Goal: Information Seeking & Learning: Learn about a topic

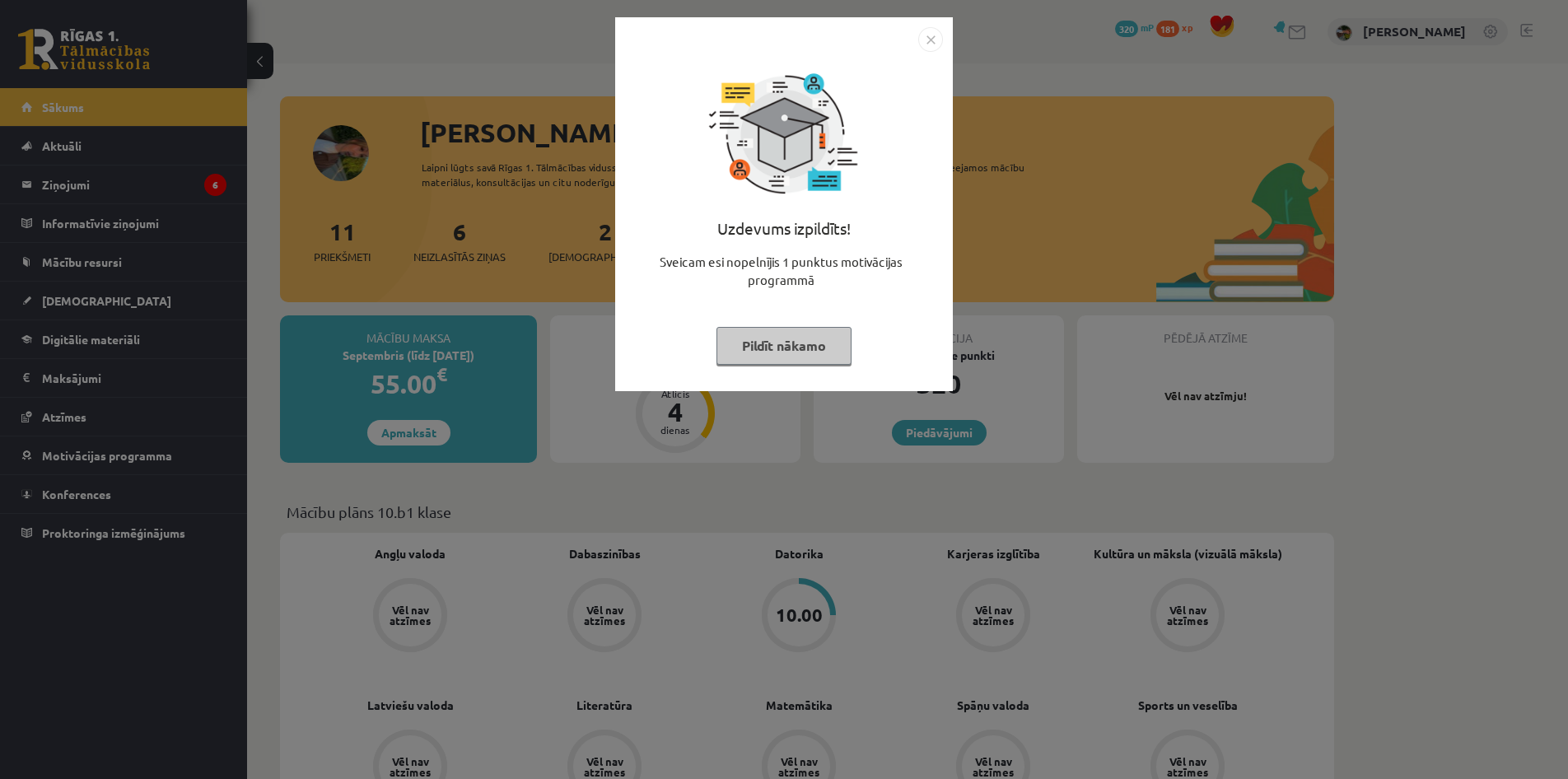
click at [755, 352] on button "Pildīt nākamo" at bounding box center [784, 346] width 135 height 38
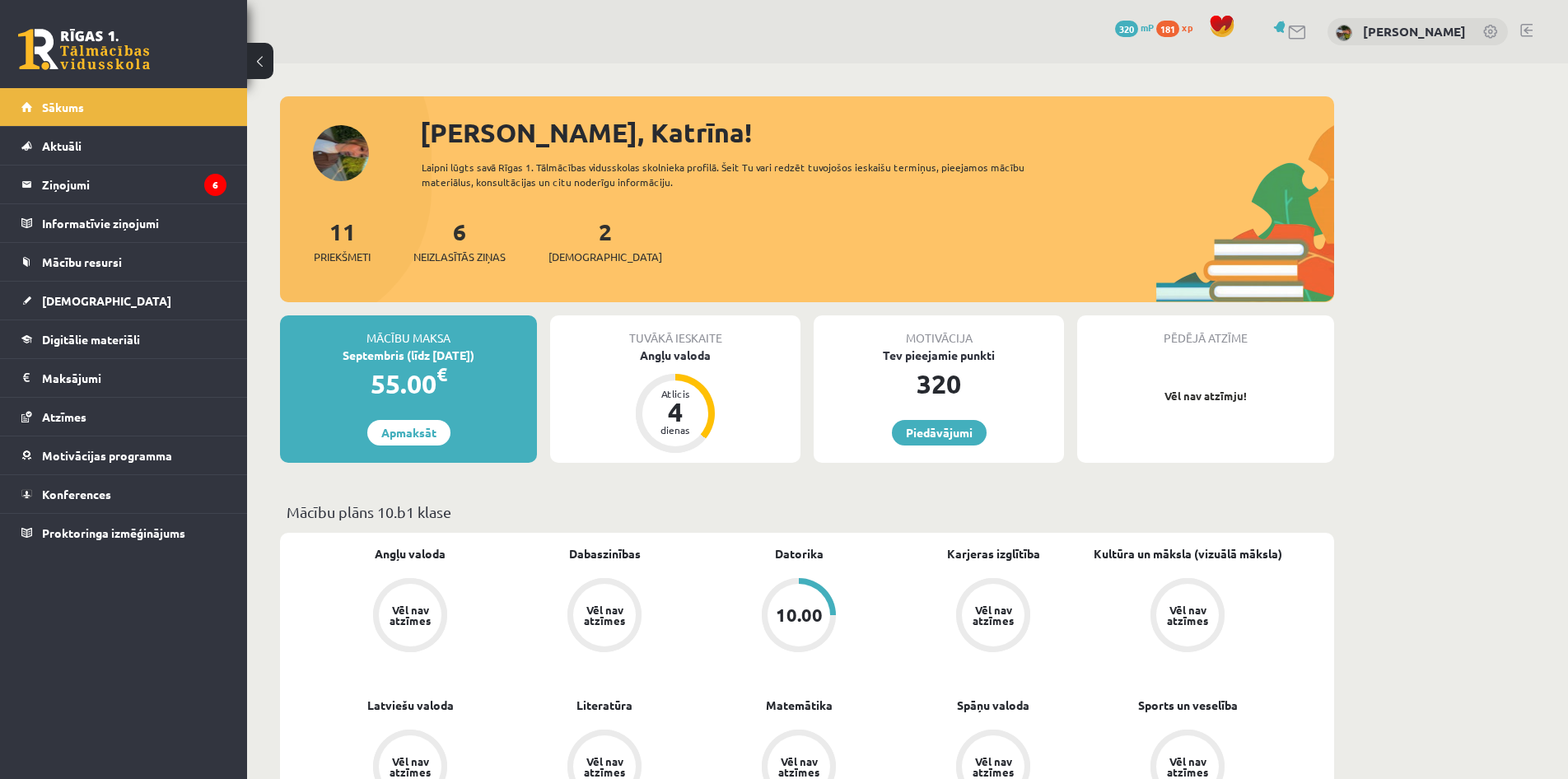
click at [1000, 279] on div "11 Priekšmeti 6 Neizlasītās ziņas 2 Ieskaites" at bounding box center [807, 258] width 1054 height 88
click at [660, 427] on div "dienas" at bounding box center [675, 429] width 49 height 10
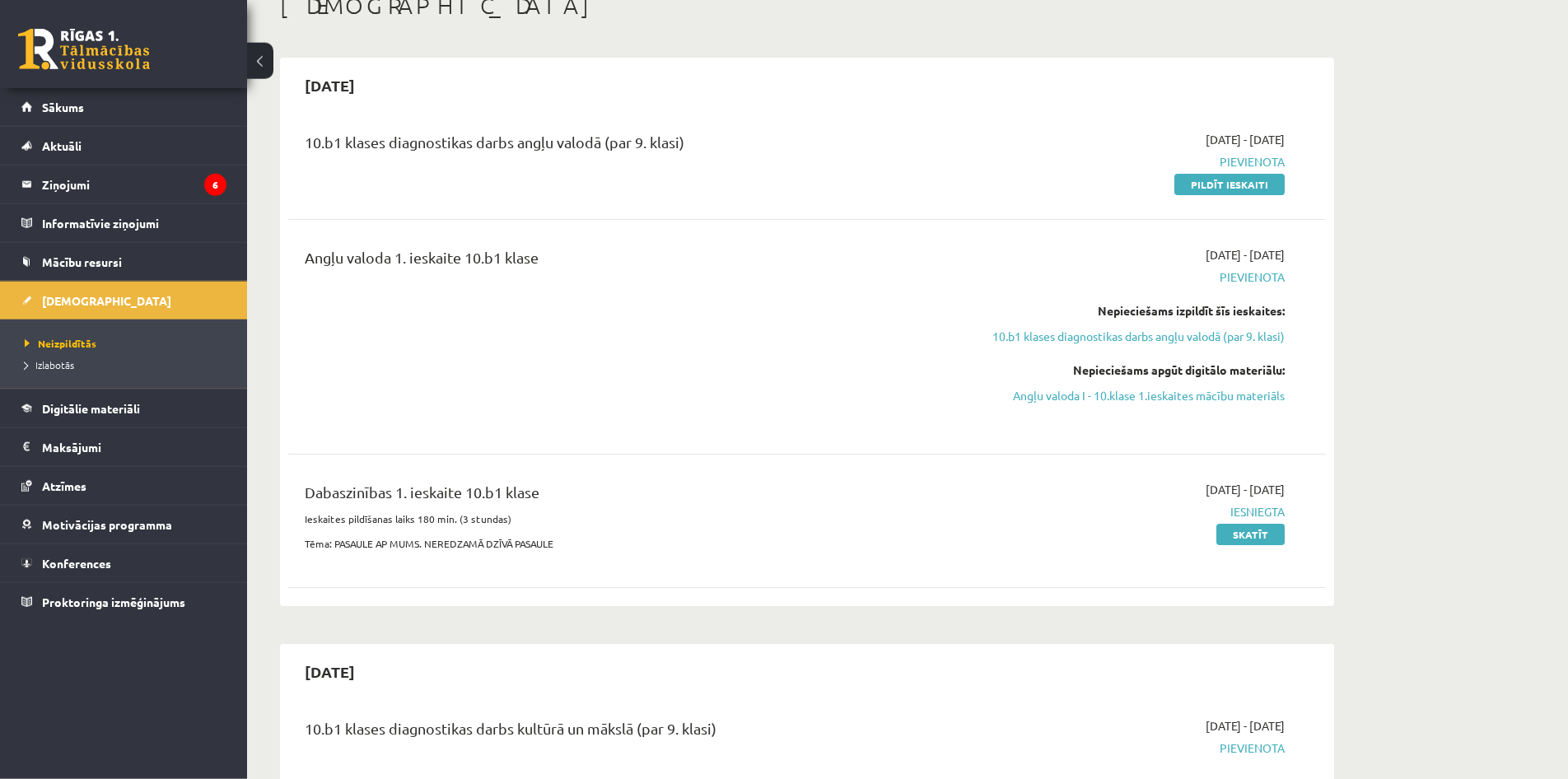
scroll to position [109, 0]
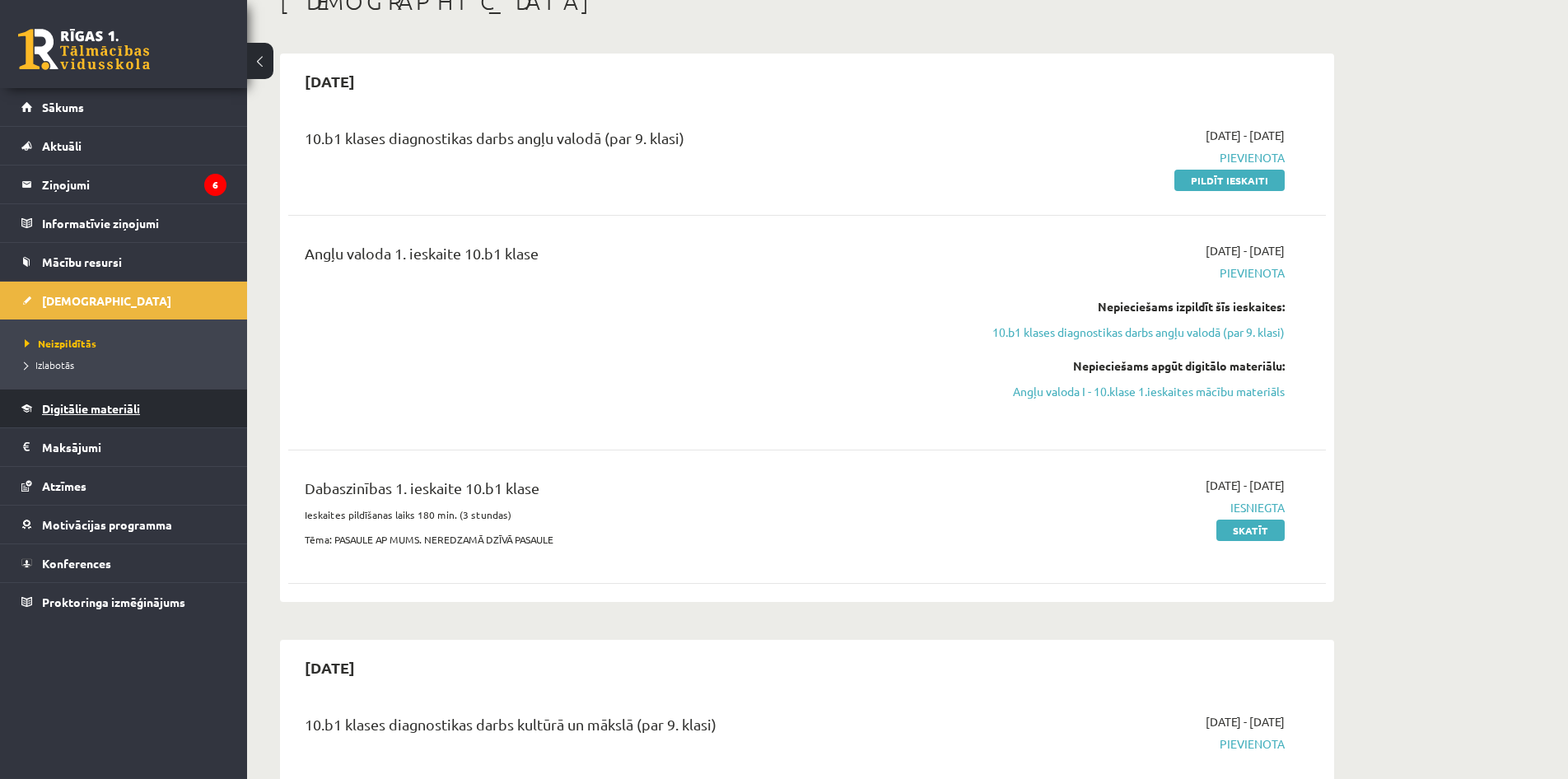
click at [127, 400] on link "Digitālie materiāli" at bounding box center [124, 409] width 205 height 38
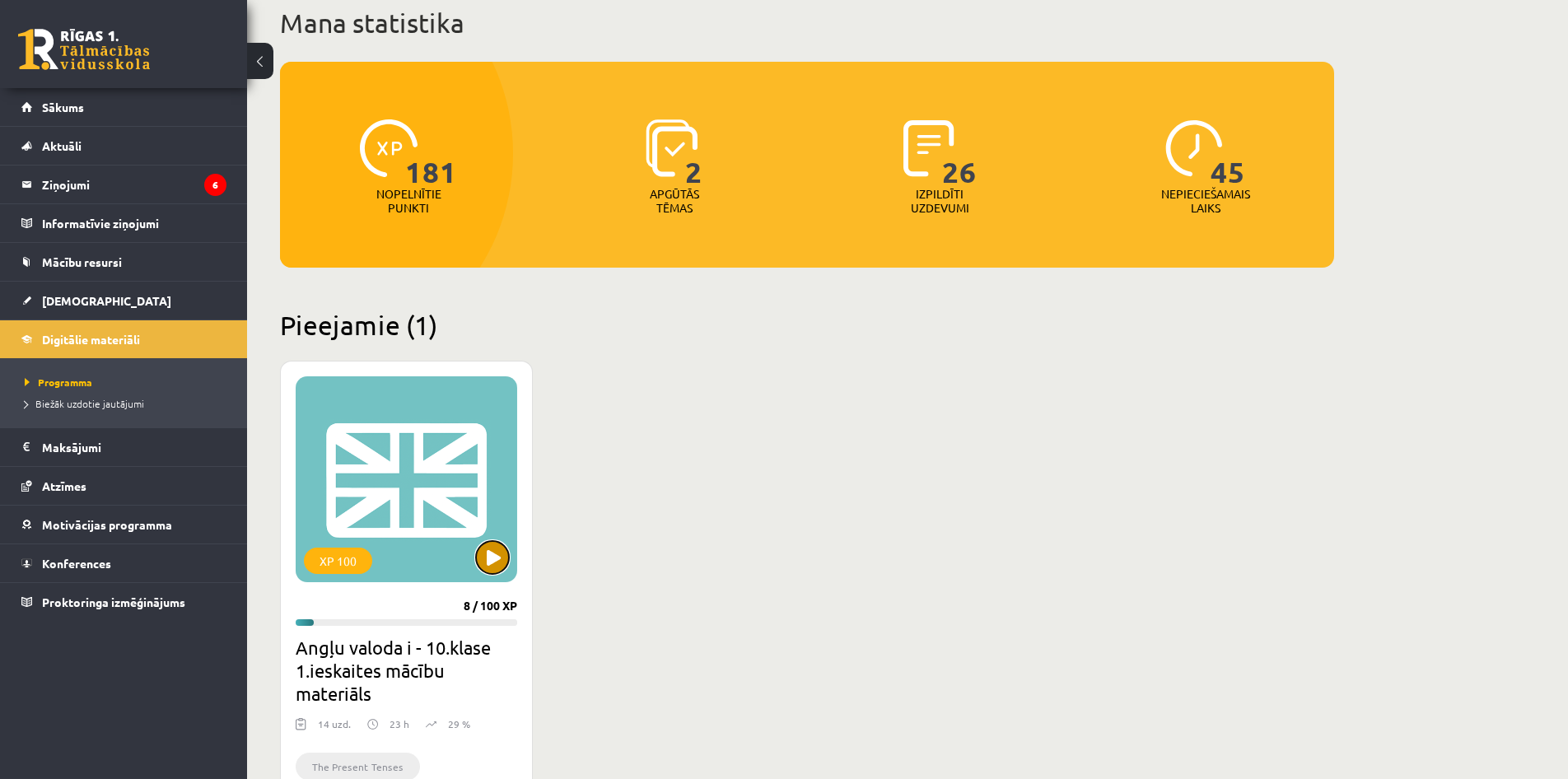
click at [493, 557] on button at bounding box center [492, 558] width 33 height 33
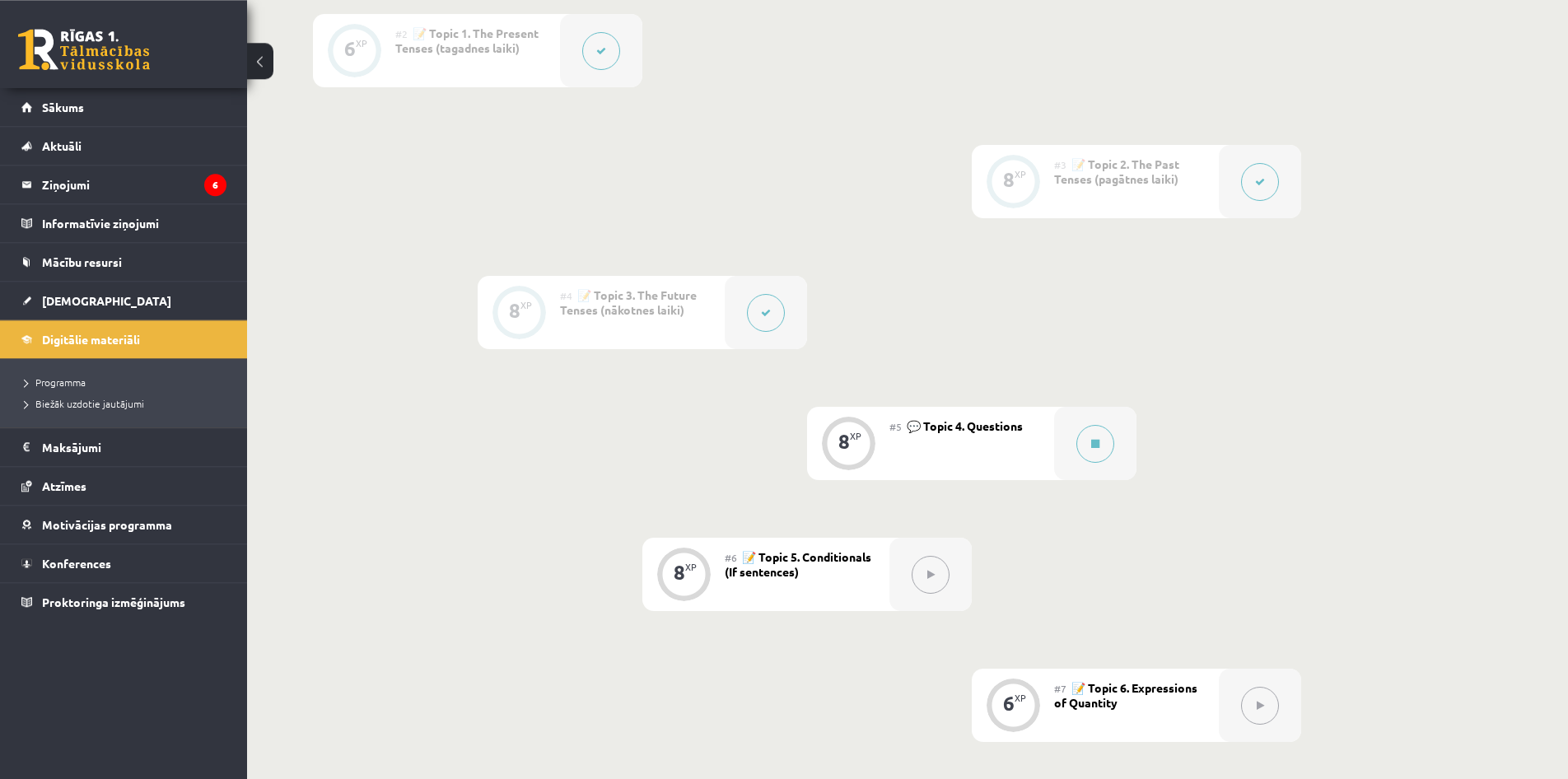
scroll to position [583, 0]
click at [1085, 440] on button at bounding box center [1095, 442] width 38 height 38
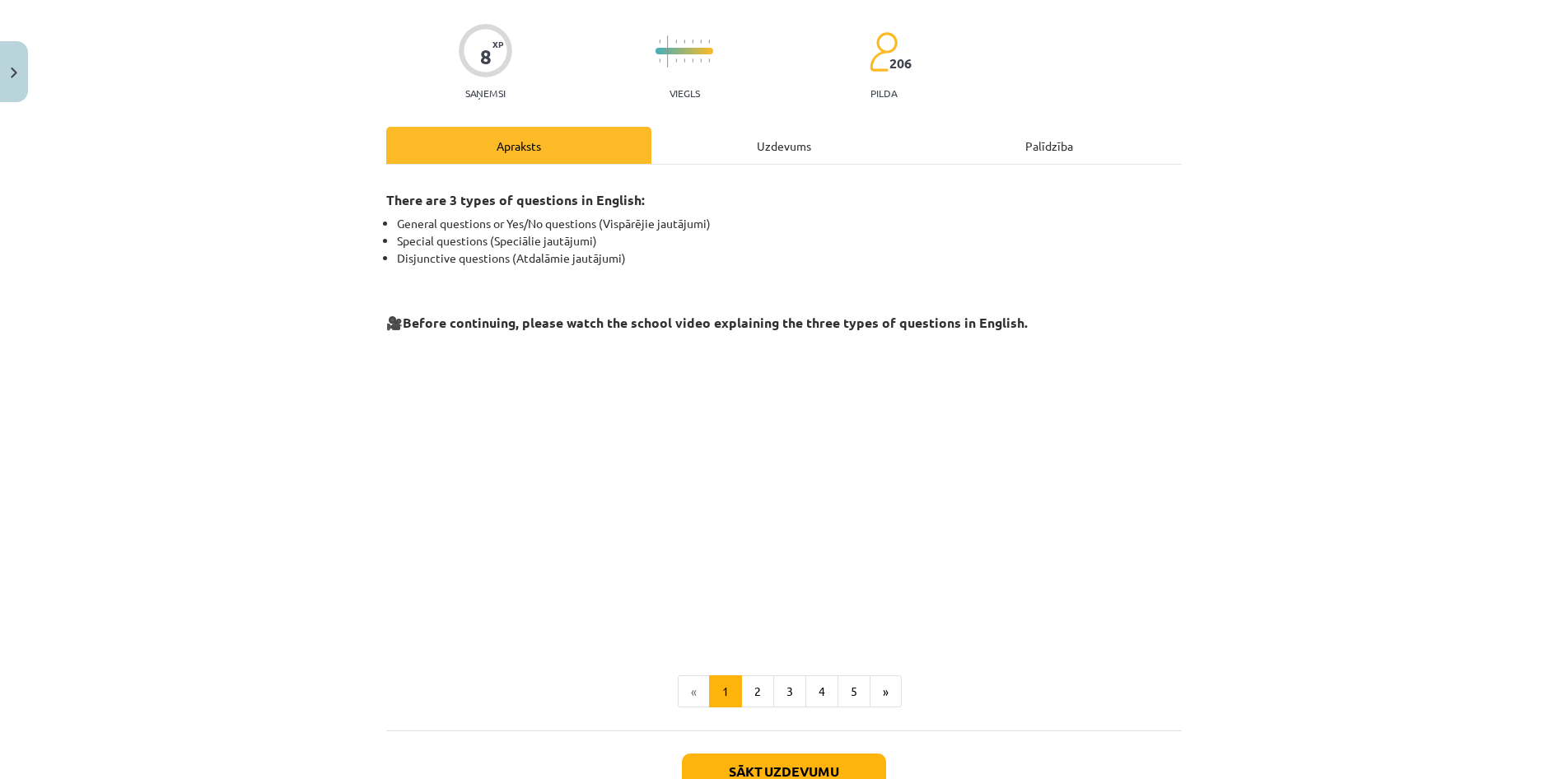
scroll to position [116, 0]
click at [759, 692] on button "2" at bounding box center [757, 691] width 33 height 33
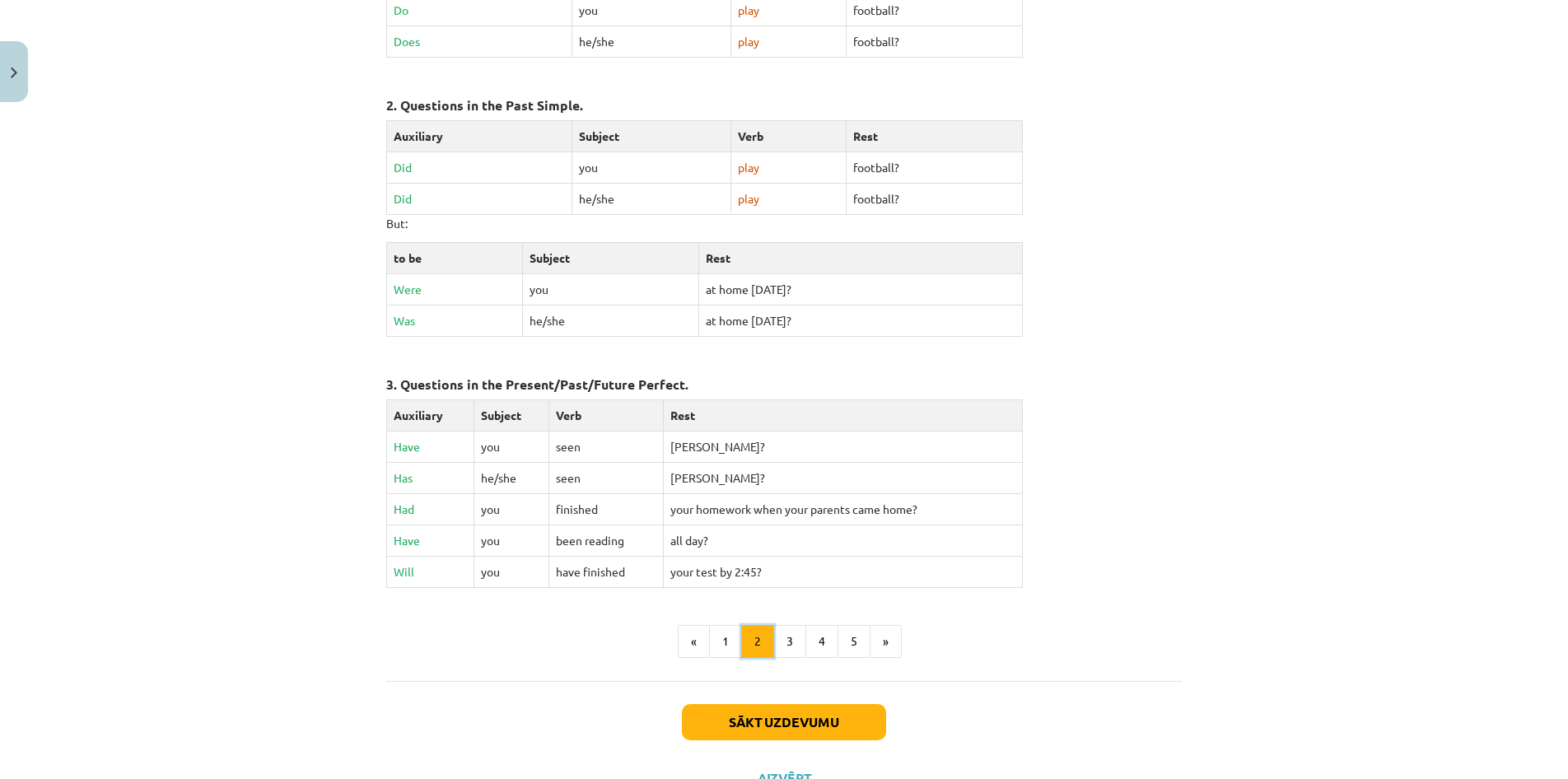
scroll to position [559, 0]
click at [785, 624] on button "3" at bounding box center [789, 639] width 33 height 33
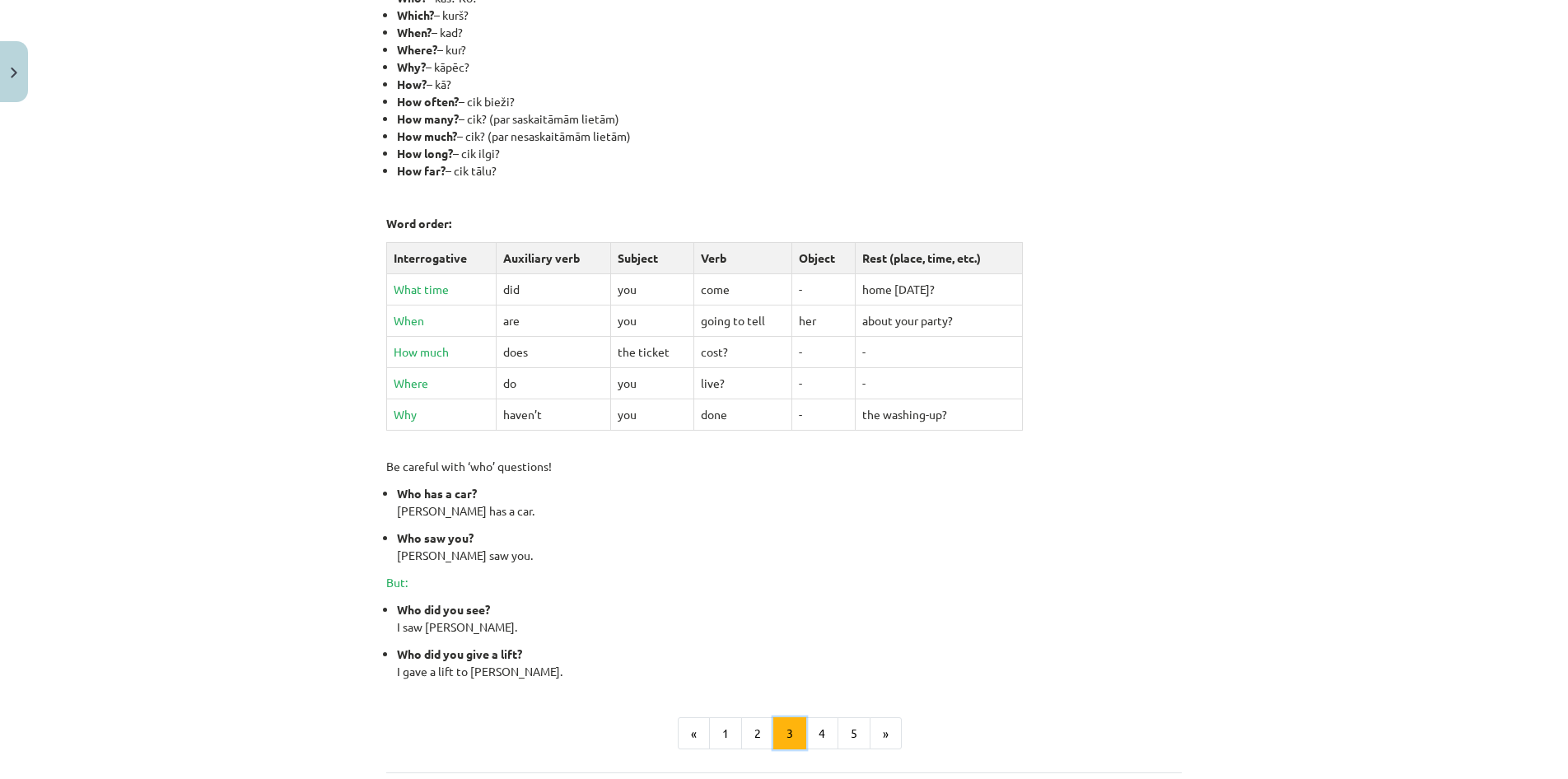
scroll to position [399, 0]
click at [824, 727] on button "4" at bounding box center [821, 730] width 33 height 33
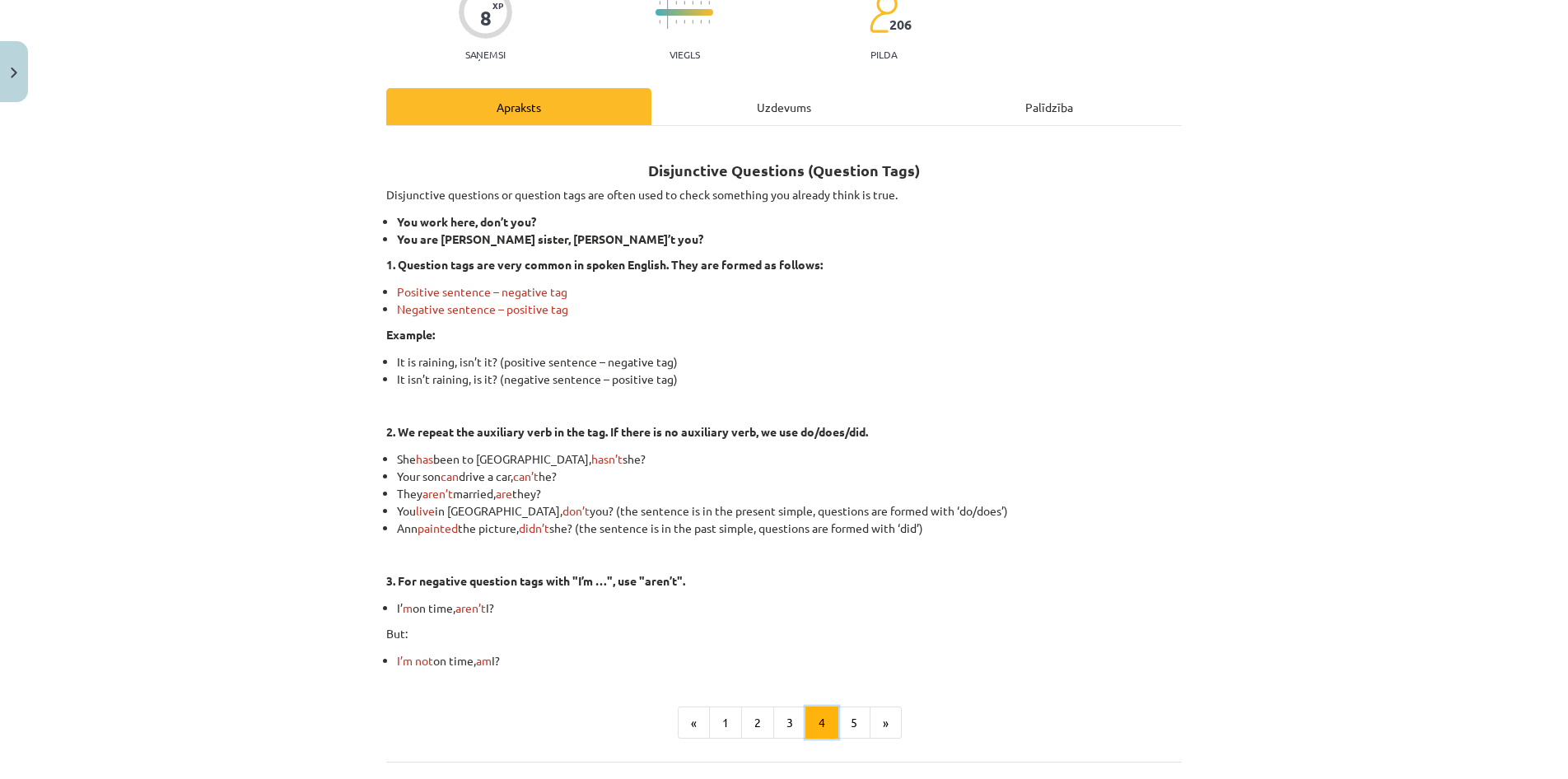
scroll to position [155, 0]
click at [838, 716] on button "5" at bounding box center [853, 722] width 33 height 33
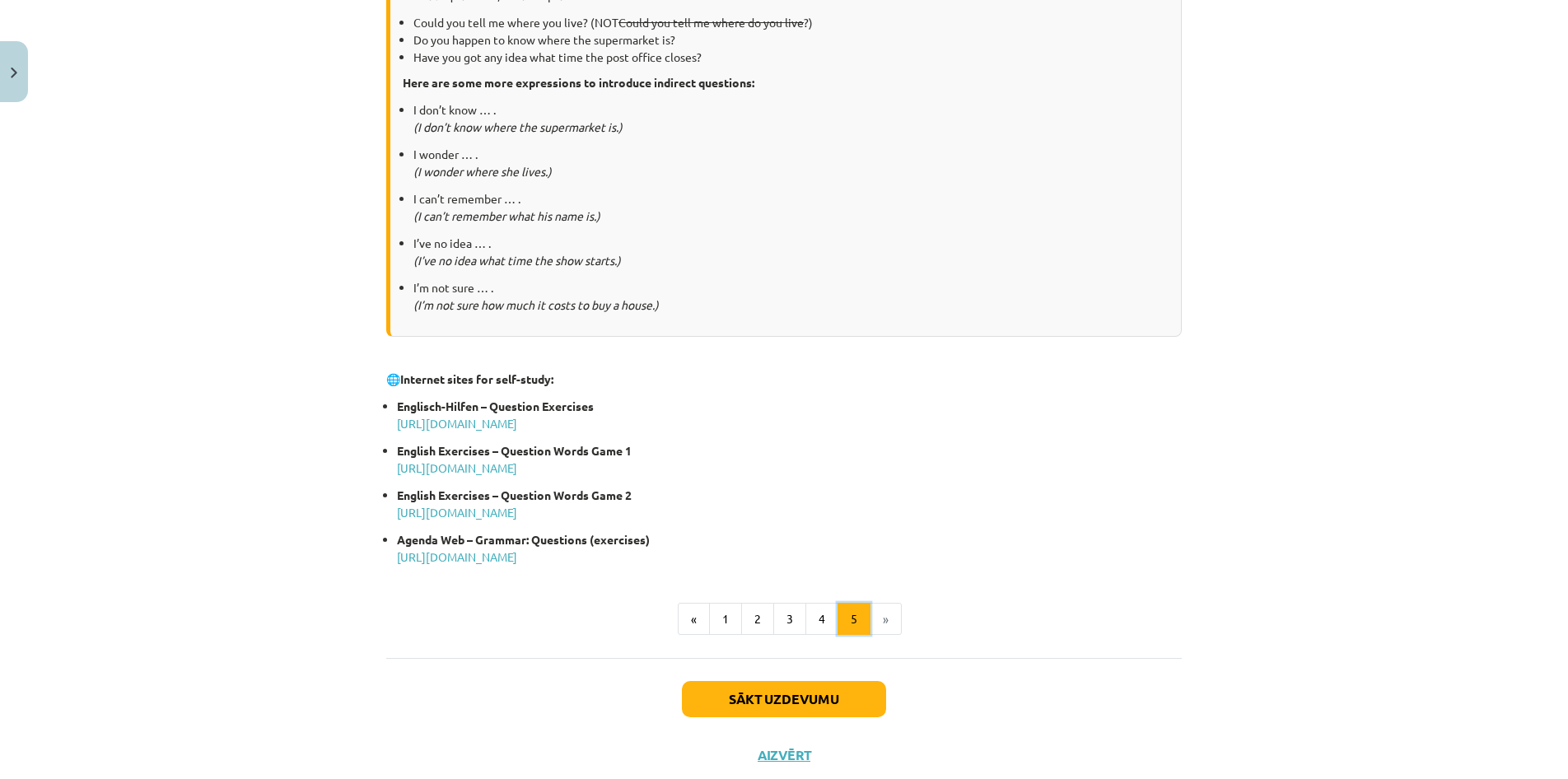
scroll to position [683, 0]
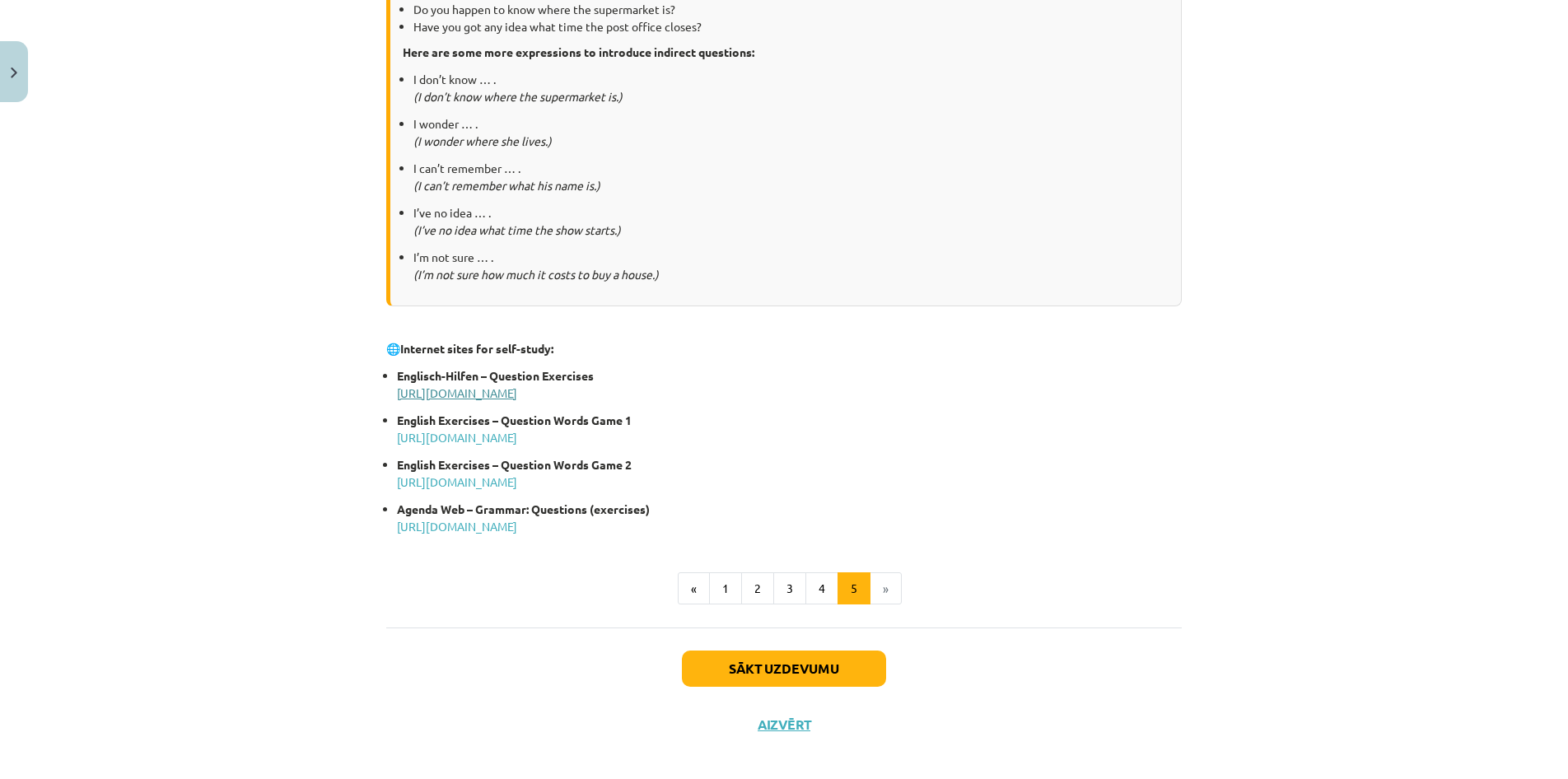
click at [517, 394] on link "http://www.englisch-hilfen.de/en/exercises_list/fragen.htm" at bounding box center [457, 393] width 120 height 15
click at [827, 666] on button "Sākt uzdevumu" at bounding box center [783, 669] width 204 height 36
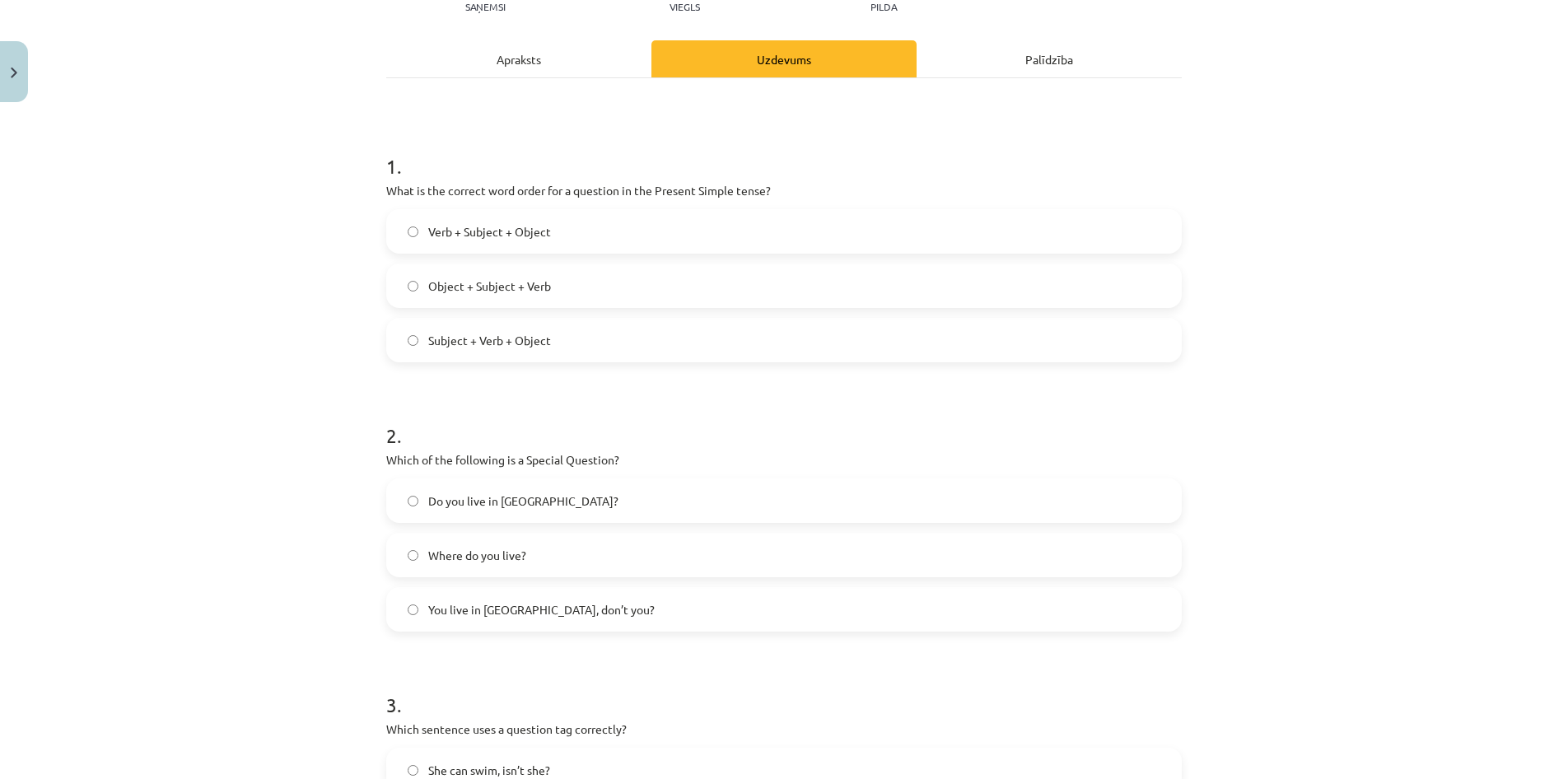
scroll to position [199, 0]
click at [488, 230] on span "Verb + Subject + Object" at bounding box center [489, 235] width 122 height 17
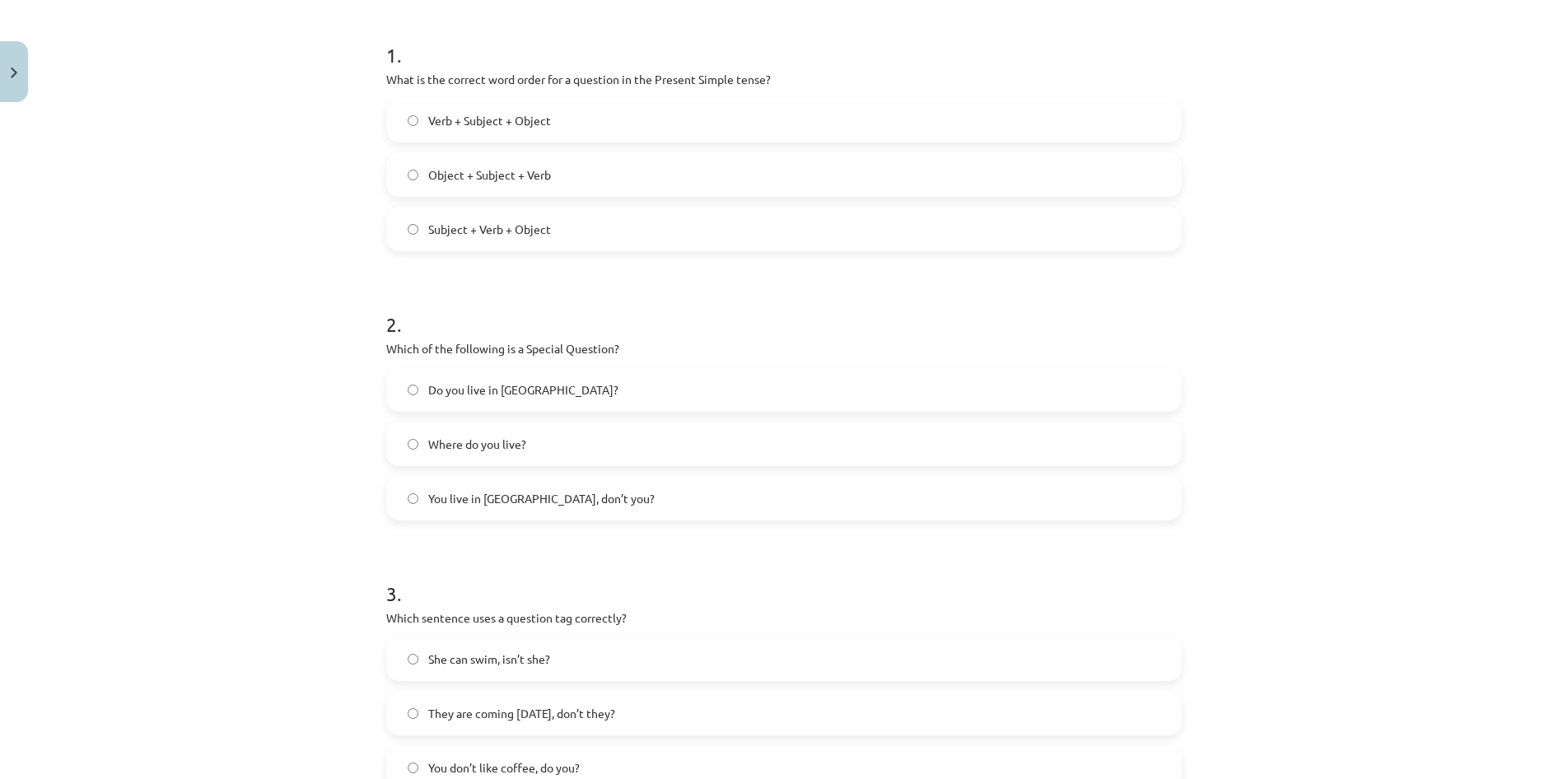
scroll to position [314, 0]
click at [477, 450] on span "Where do you live?" at bounding box center [477, 443] width 98 height 17
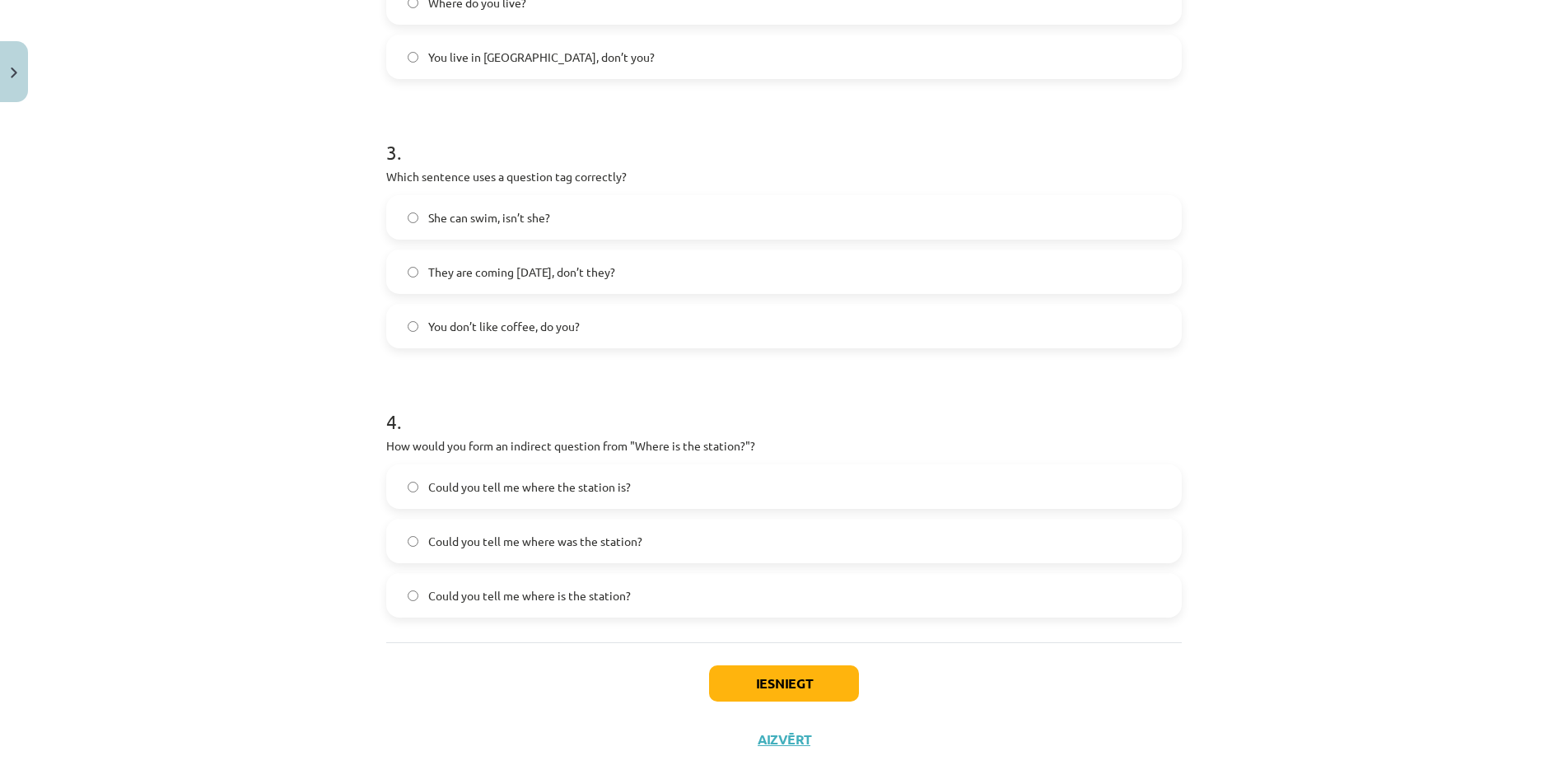
scroll to position [756, 0]
click at [415, 331] on label "You don’t like coffee, do you?" at bounding box center [784, 323] width 792 height 41
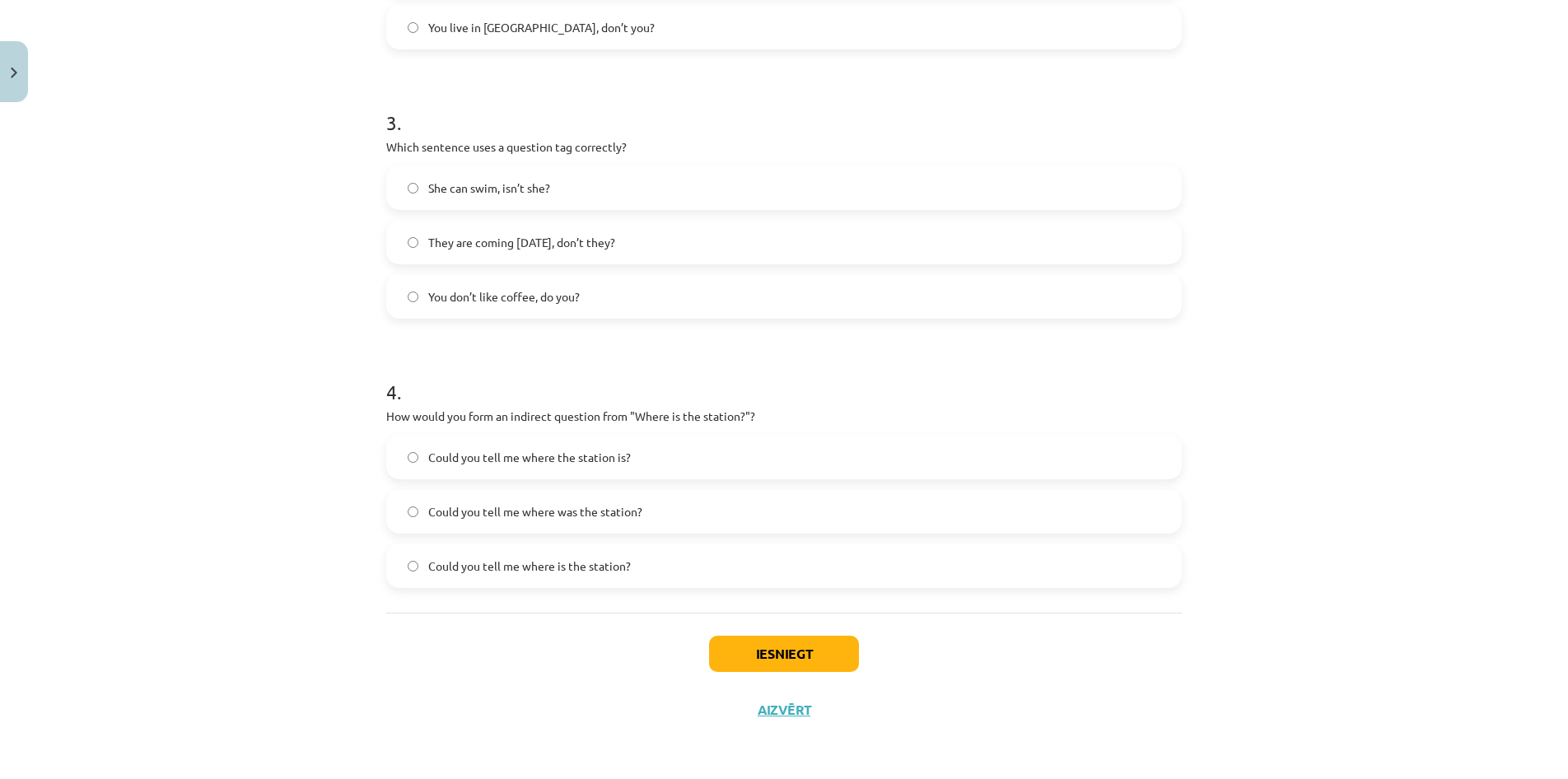
click at [406, 456] on label "Could you tell me where the station is?" at bounding box center [784, 457] width 792 height 41
click at [743, 645] on button "Iesniegt" at bounding box center [783, 654] width 150 height 36
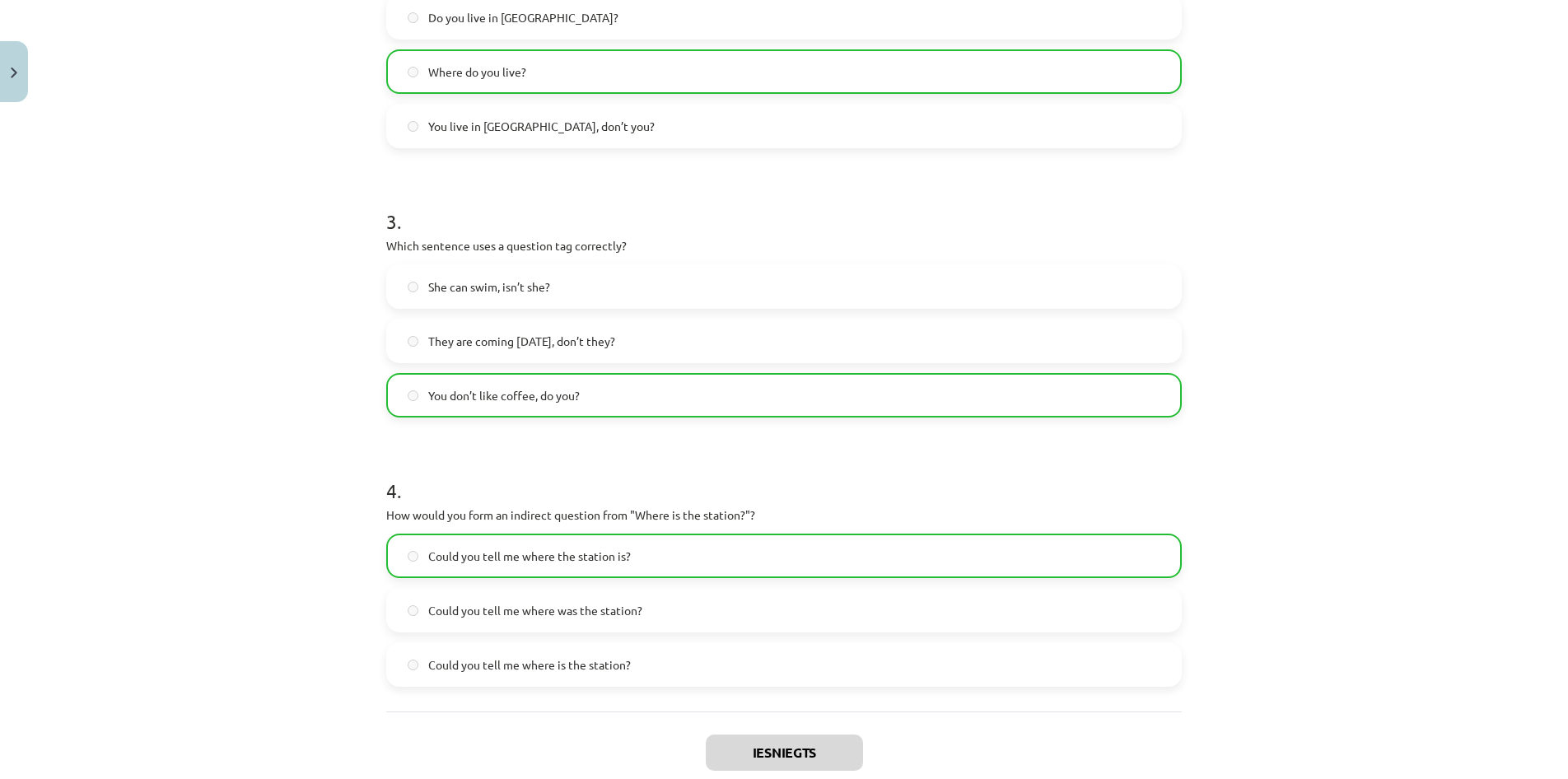
scroll to position [836, 0]
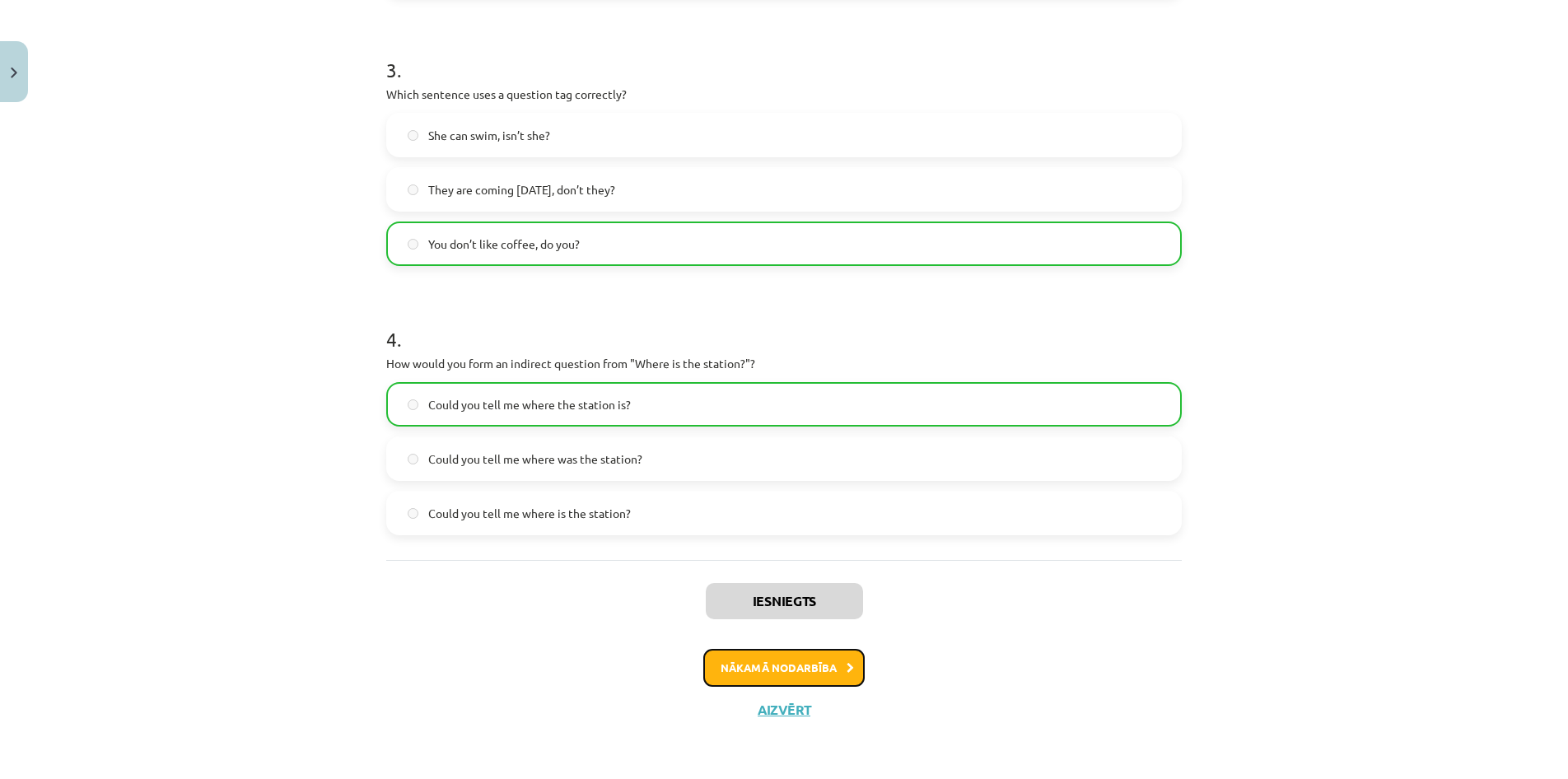
click at [793, 666] on button "Nākamā nodarbība" at bounding box center [784, 668] width 161 height 38
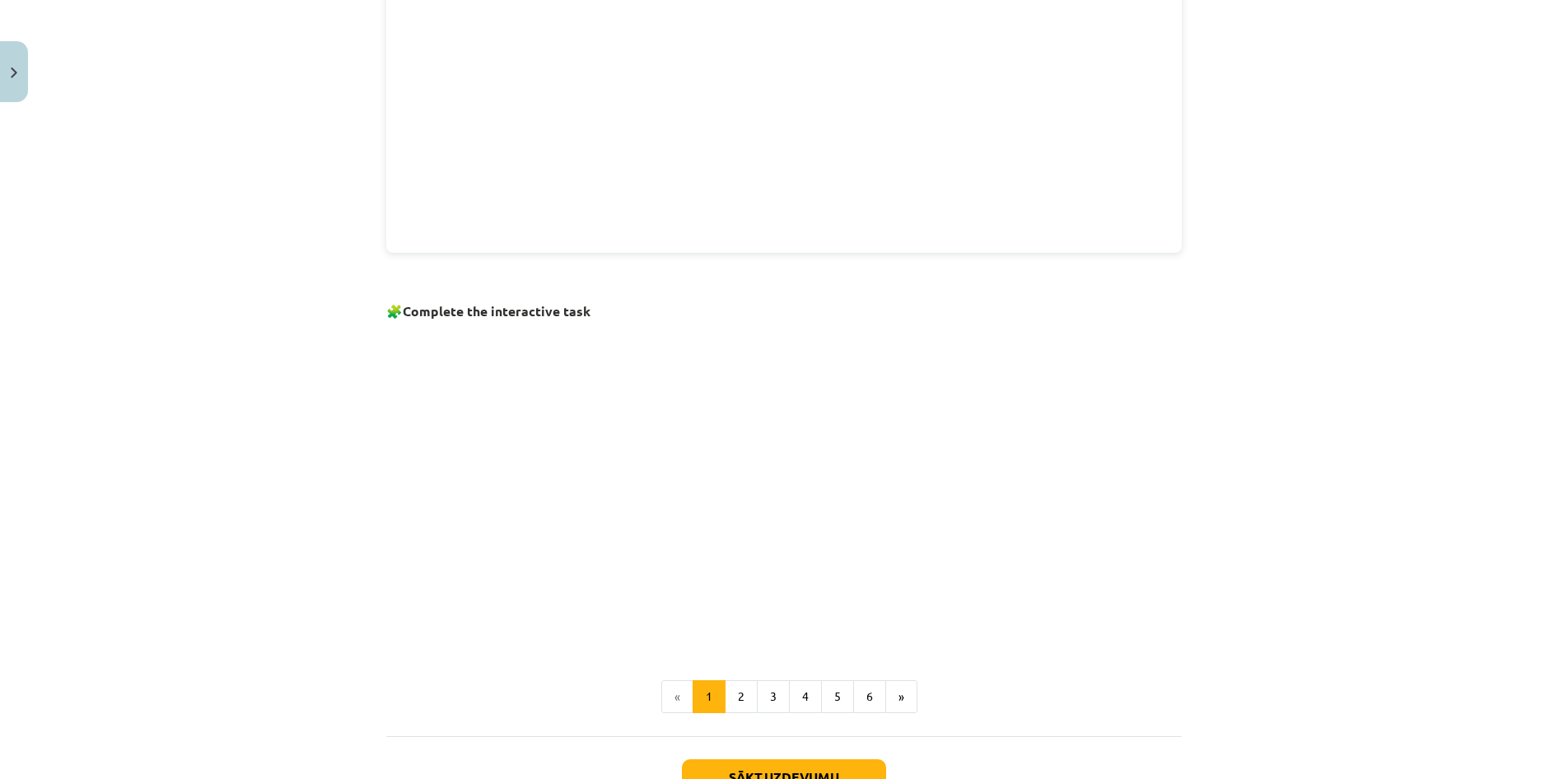
scroll to position [823, 0]
click at [740, 682] on button "2" at bounding box center [741, 697] width 33 height 33
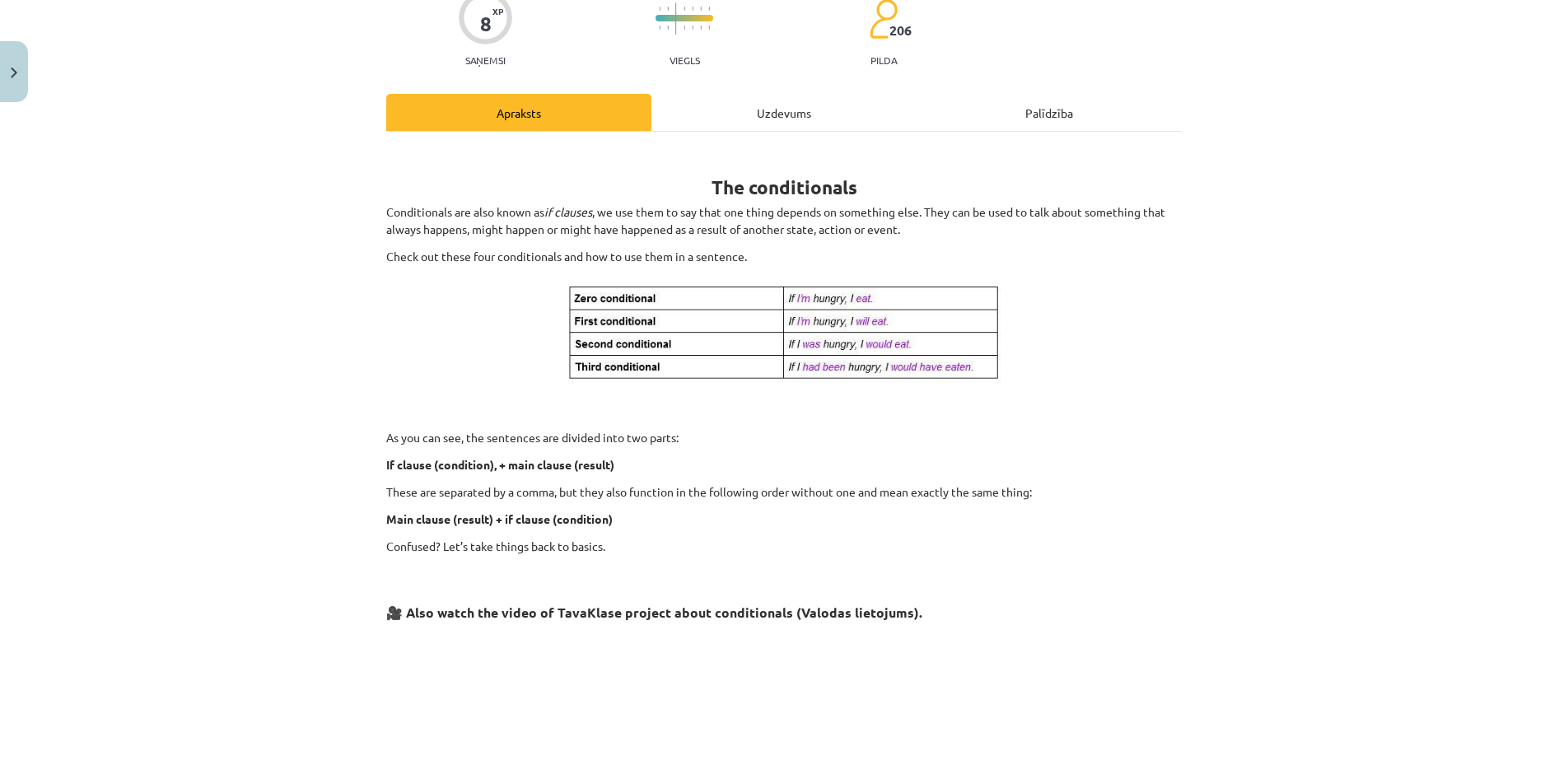
scroll to position [146, 0]
click at [1142, 466] on p "If clause (condition), + main clause (result)" at bounding box center [784, 467] width 795 height 17
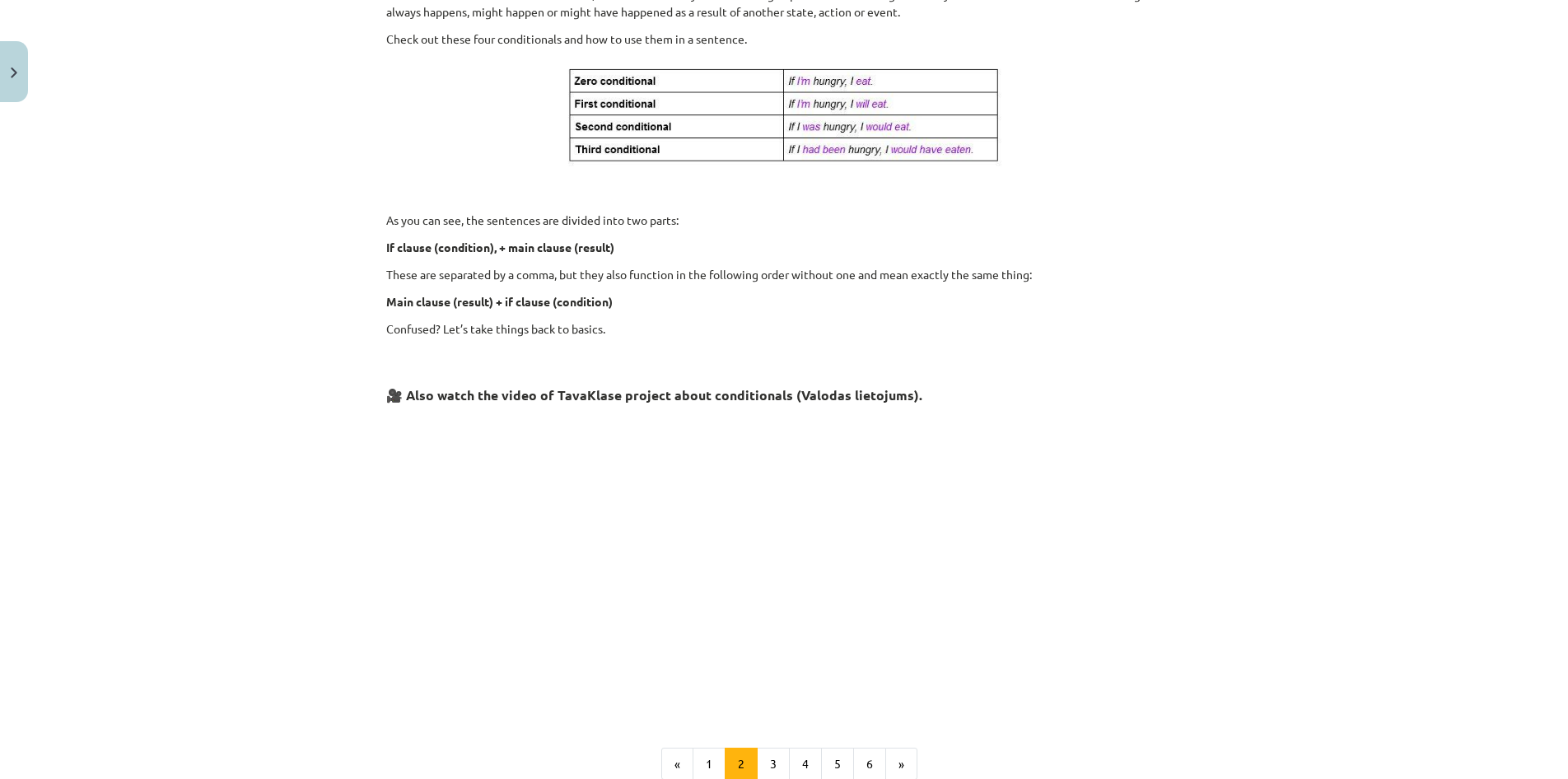
scroll to position [376, 0]
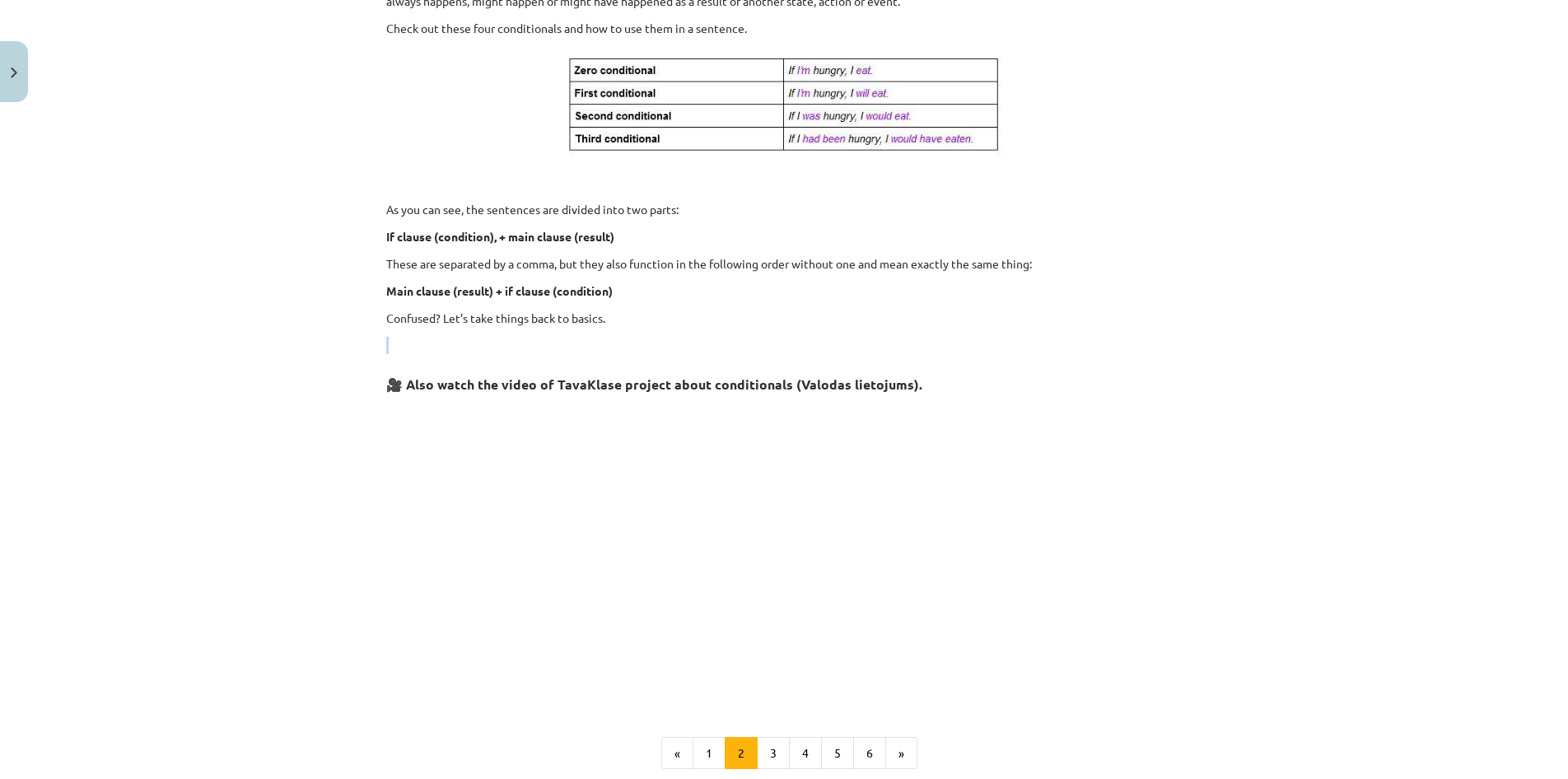
drag, startPoint x: 1203, startPoint y: 339, endPoint x: 1221, endPoint y: 306, distance: 37.6
click at [1221, 306] on div "Mācību tēma: Angļu valoda i - 10.klase 1.ieskaites mācību materiāls #6 📝 Topic …" at bounding box center [784, 389] width 1568 height 779
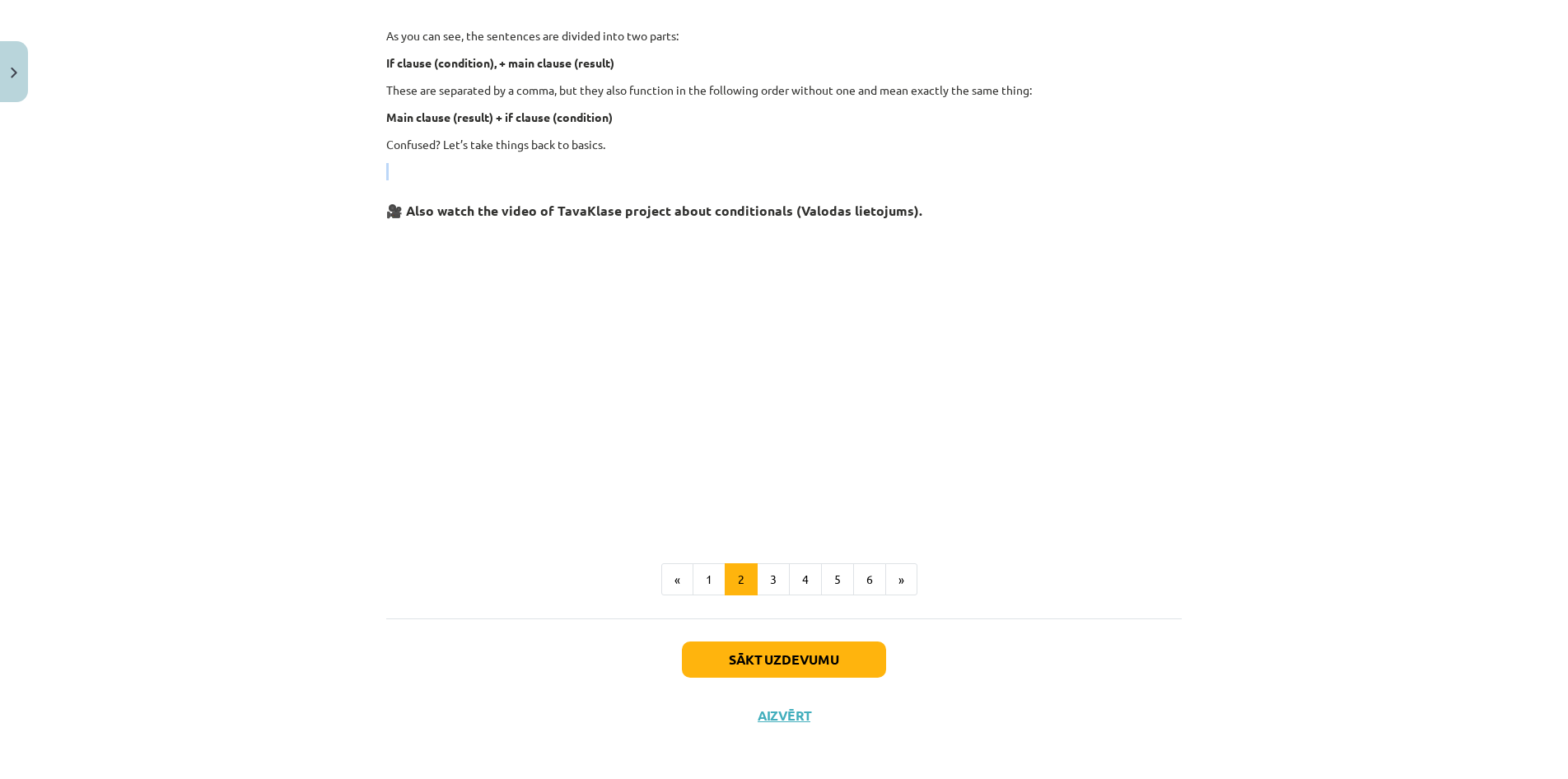
scroll to position [551, 0]
click at [771, 575] on button "3" at bounding box center [773, 578] width 33 height 33
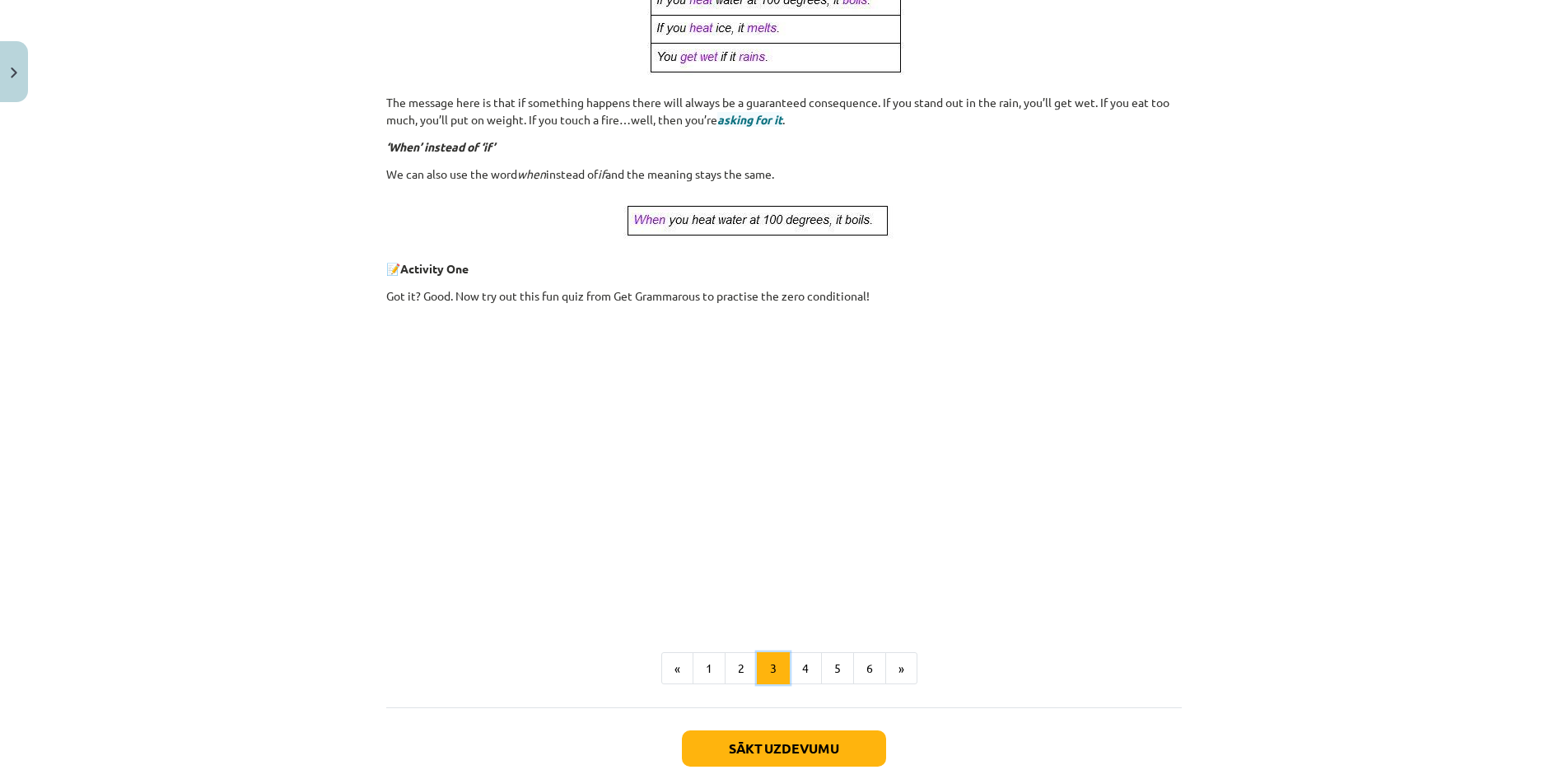
scroll to position [500, 0]
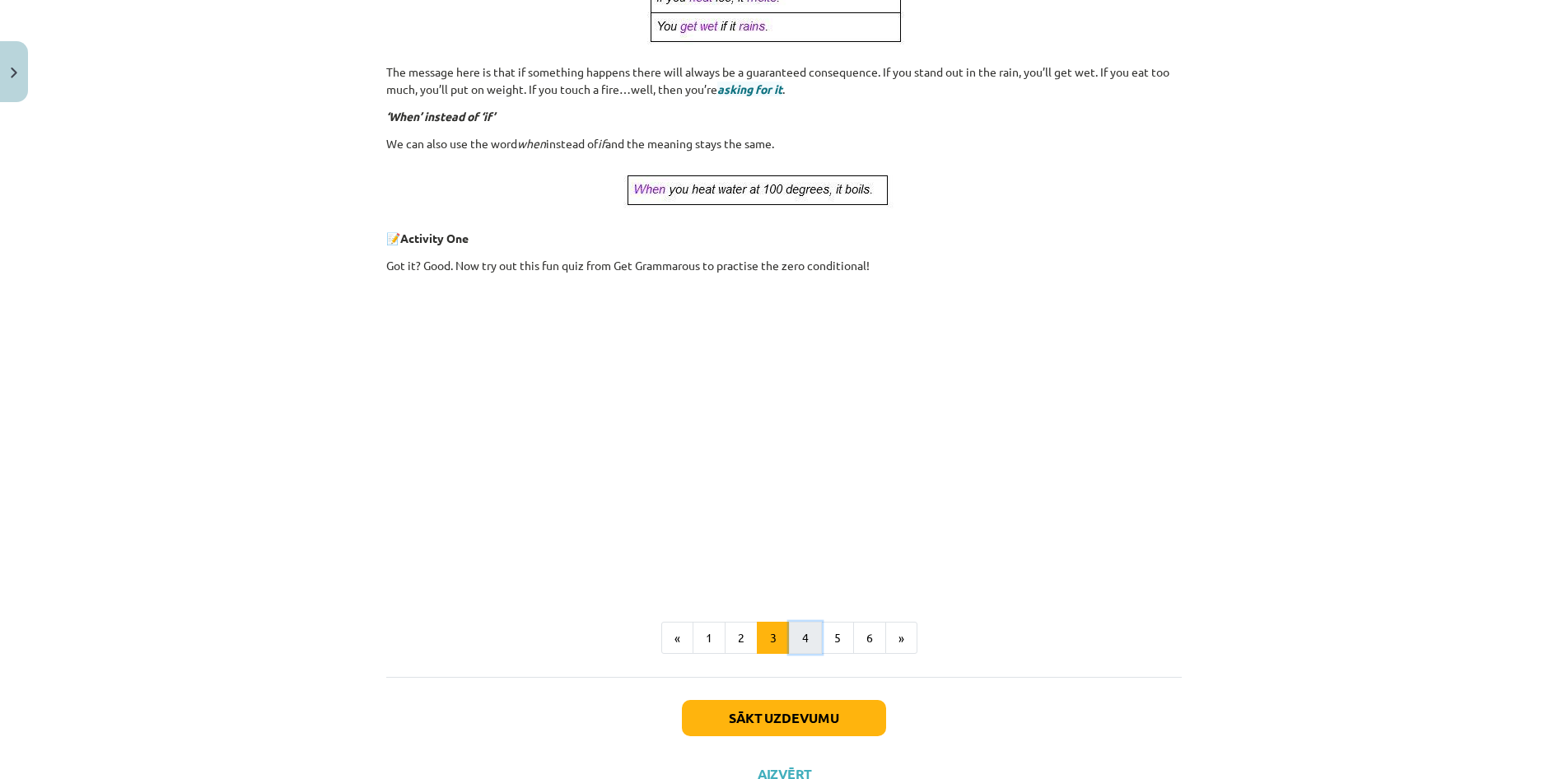
click at [811, 646] on button "4" at bounding box center [805, 638] width 33 height 33
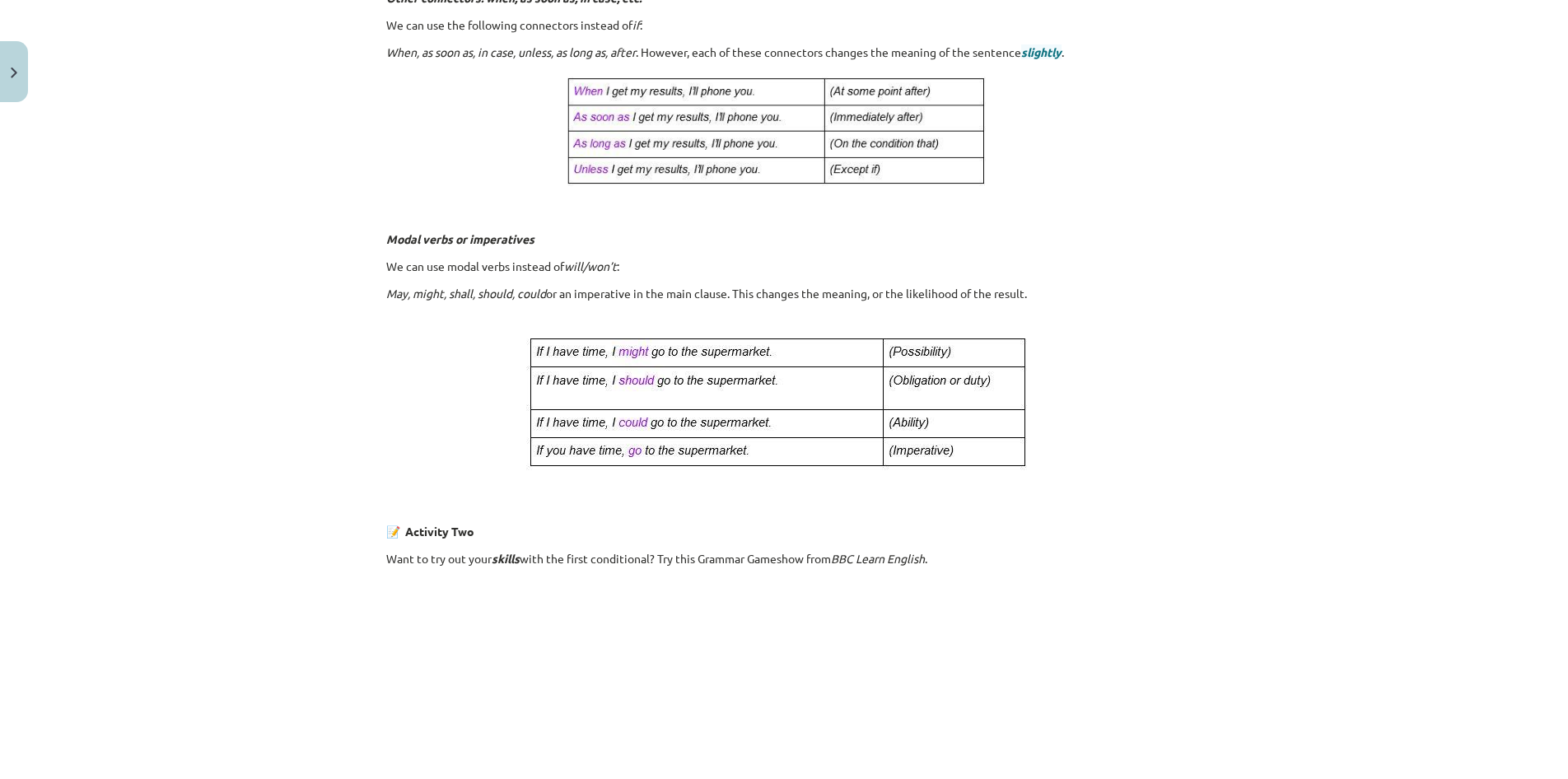
scroll to position [928, 0]
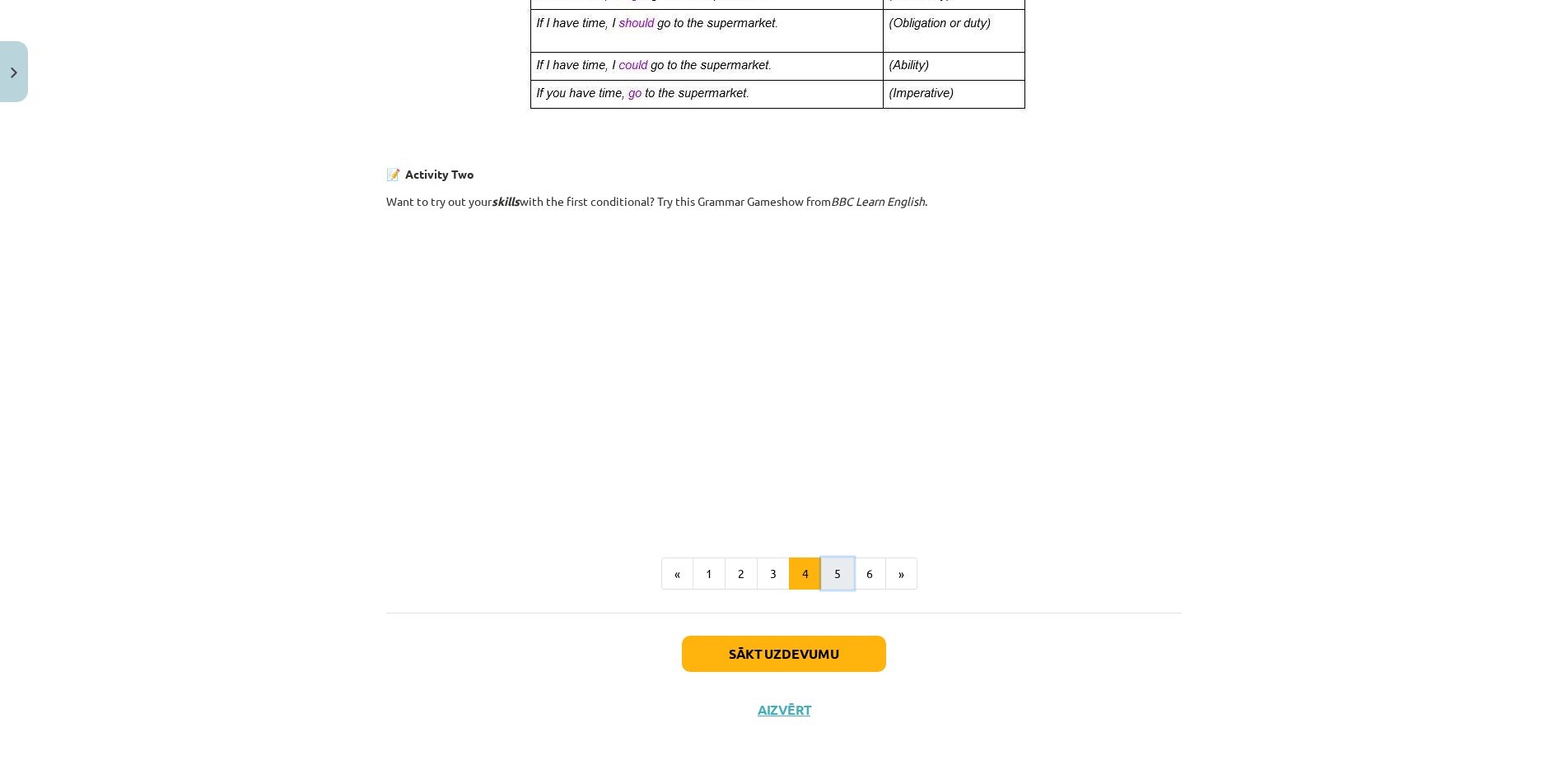
click at [831, 576] on button "5" at bounding box center [837, 574] width 33 height 33
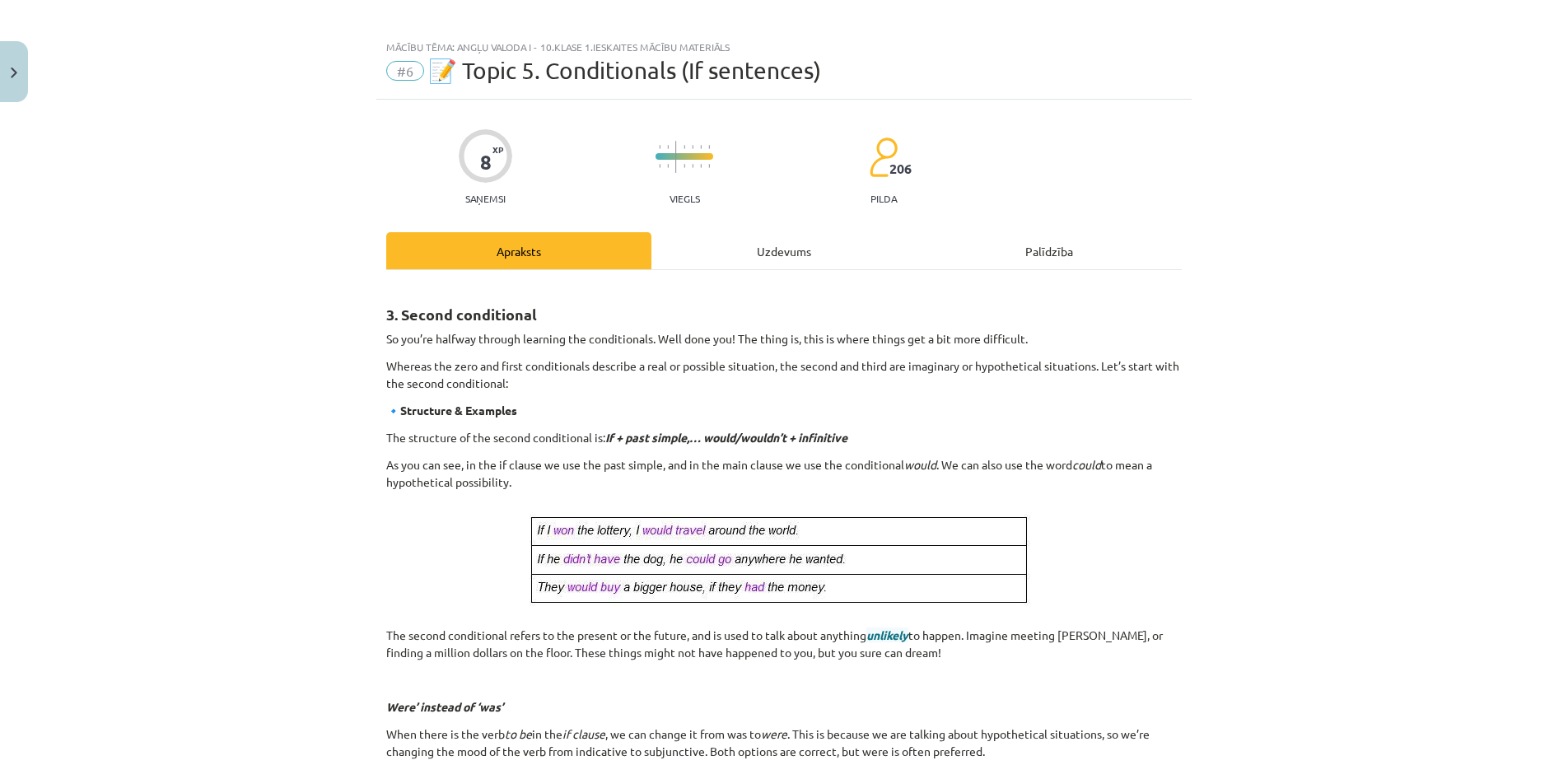
scroll to position [8, 0]
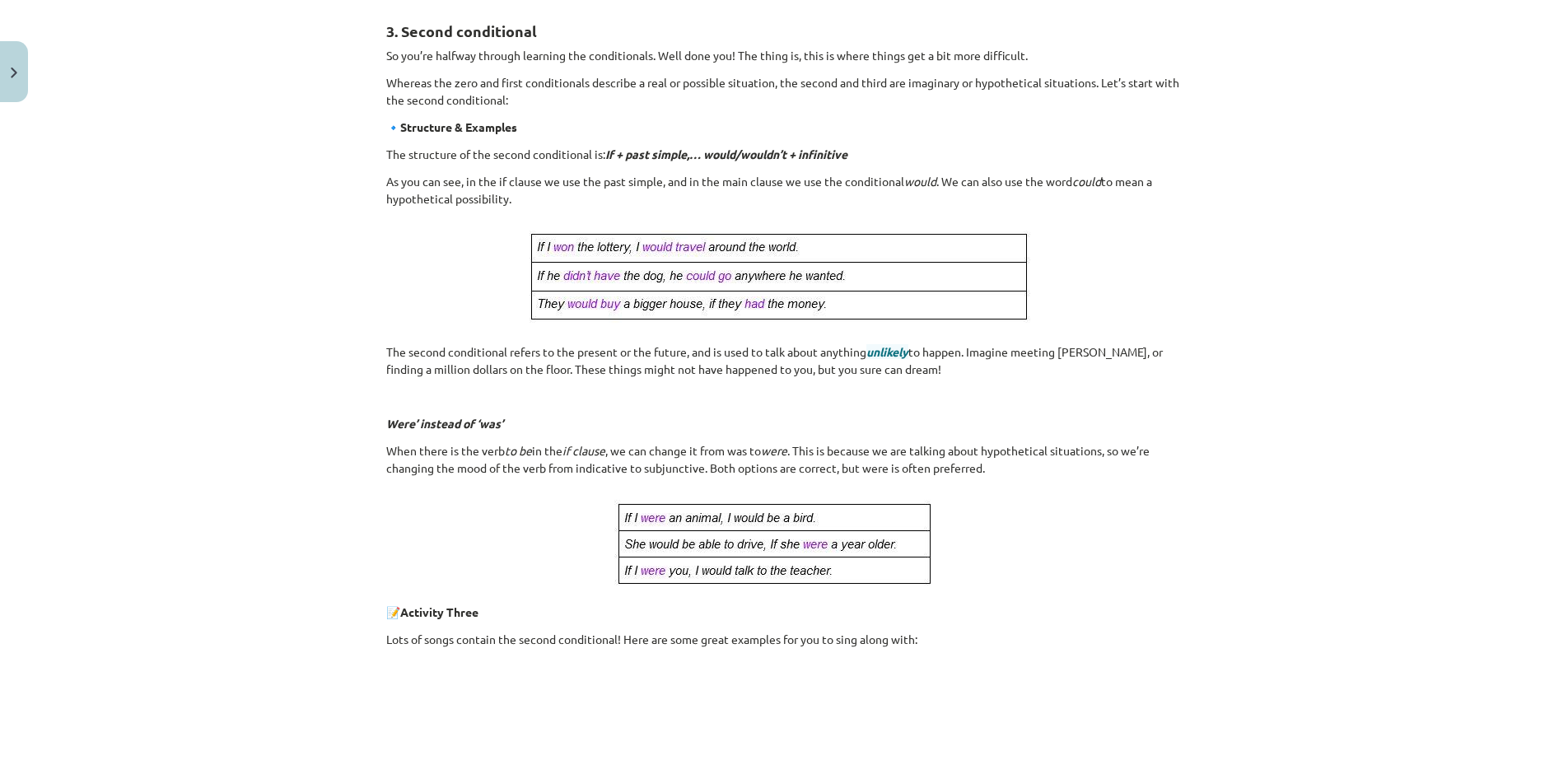
scroll to position [294, 0]
click at [1104, 546] on p at bounding box center [784, 538] width 795 height 107
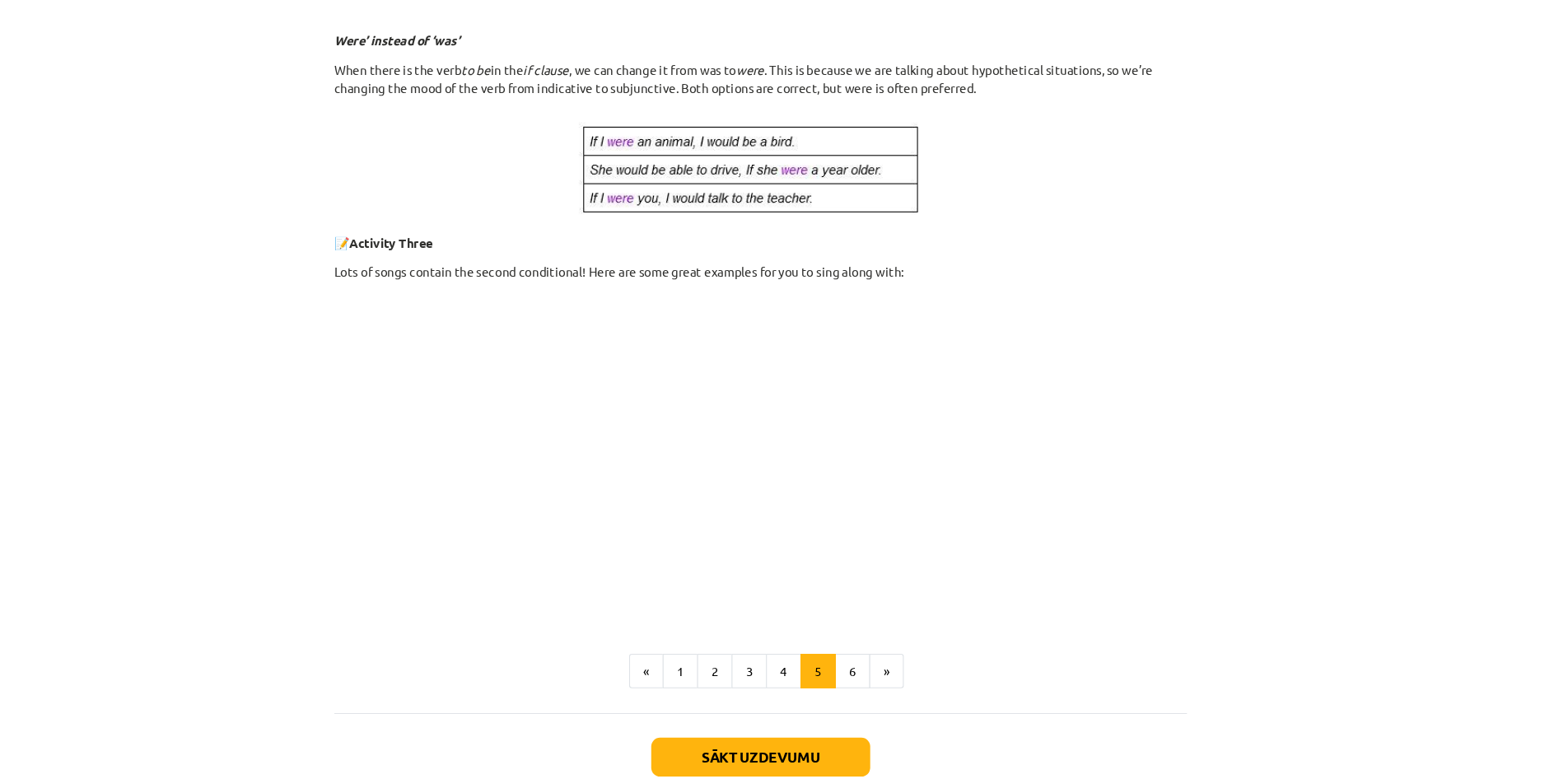
scroll to position [731, 0]
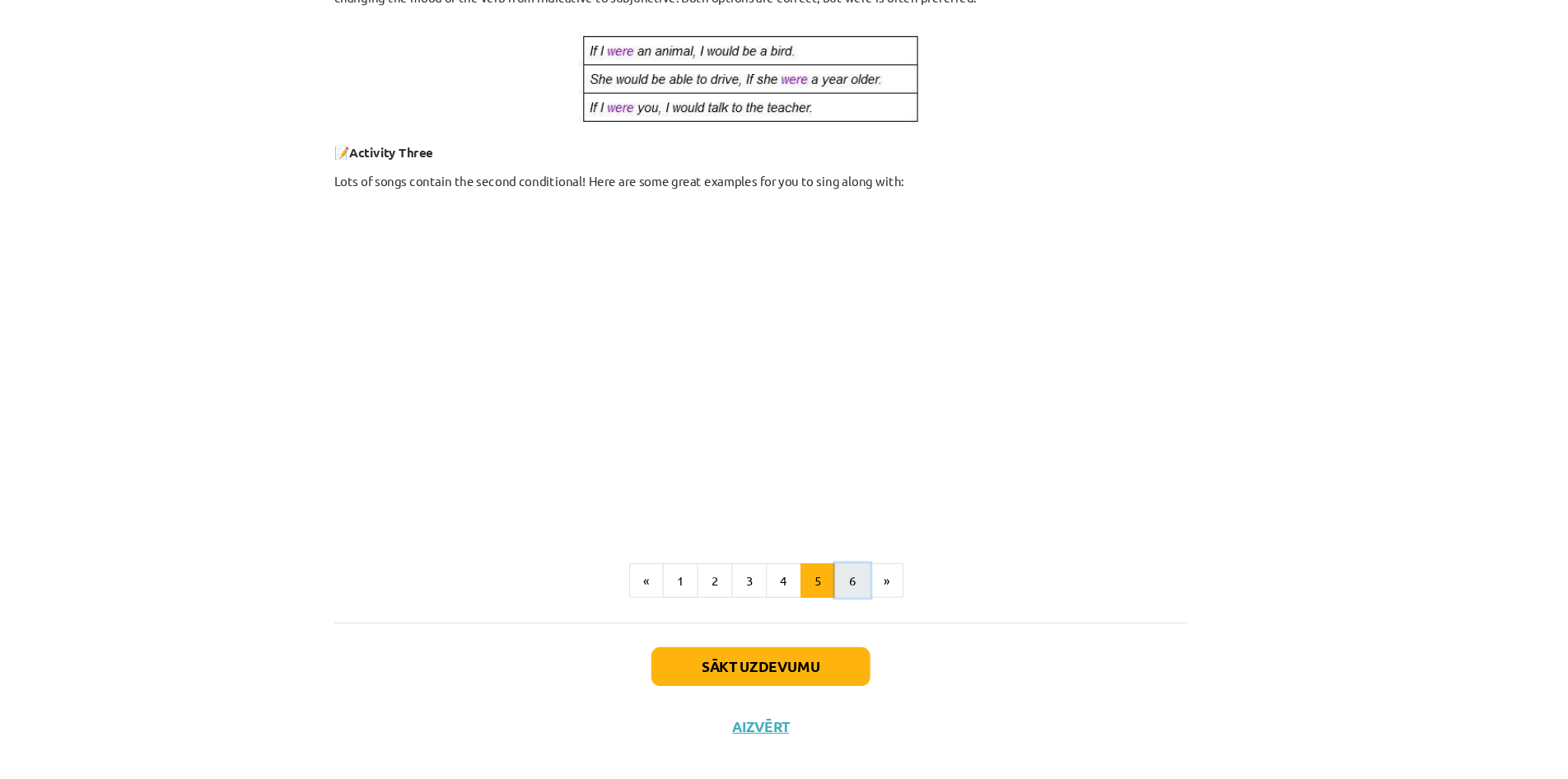
click at [857, 574] on button "6" at bounding box center [869, 574] width 33 height 33
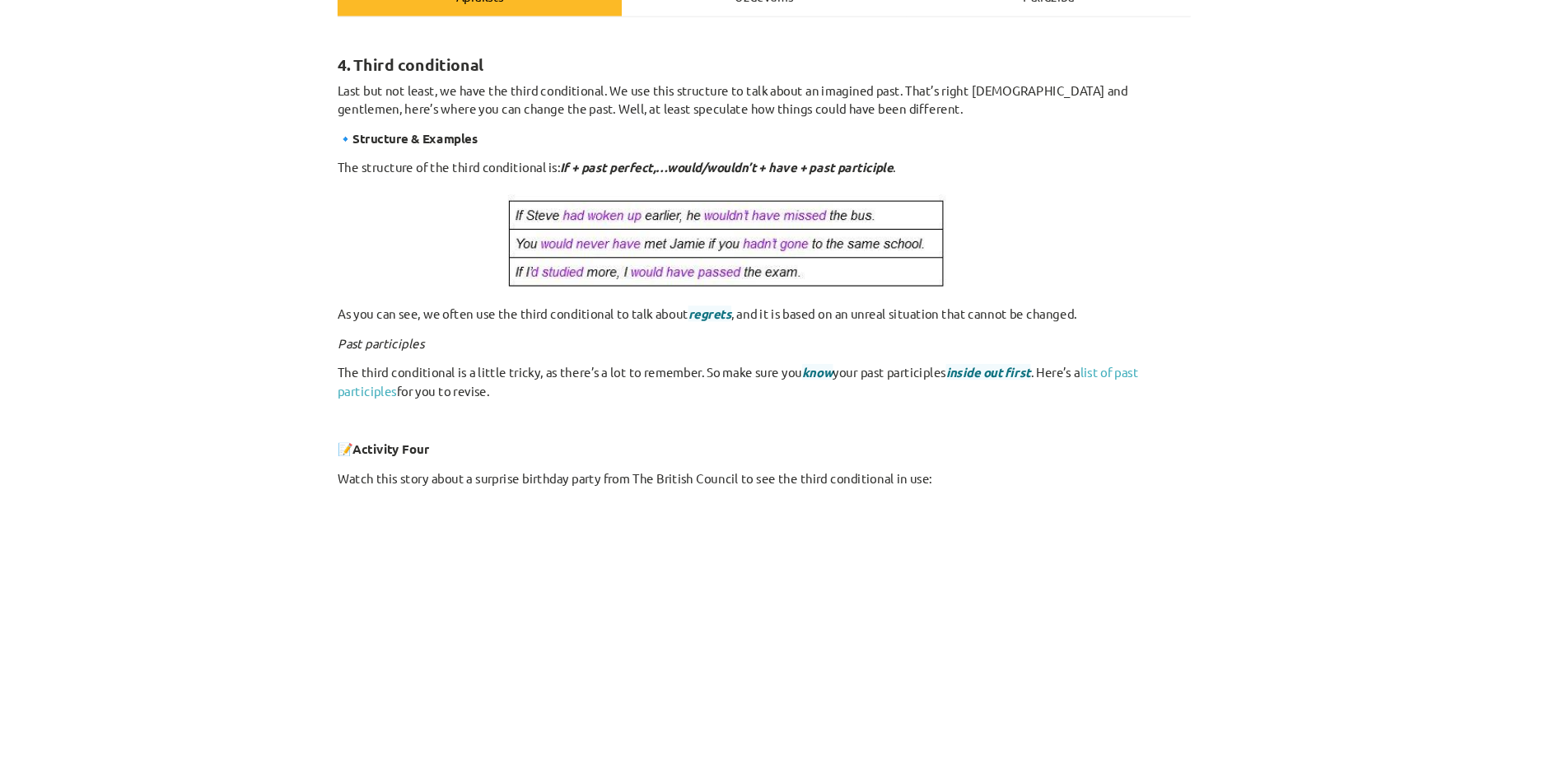
scroll to position [471, 0]
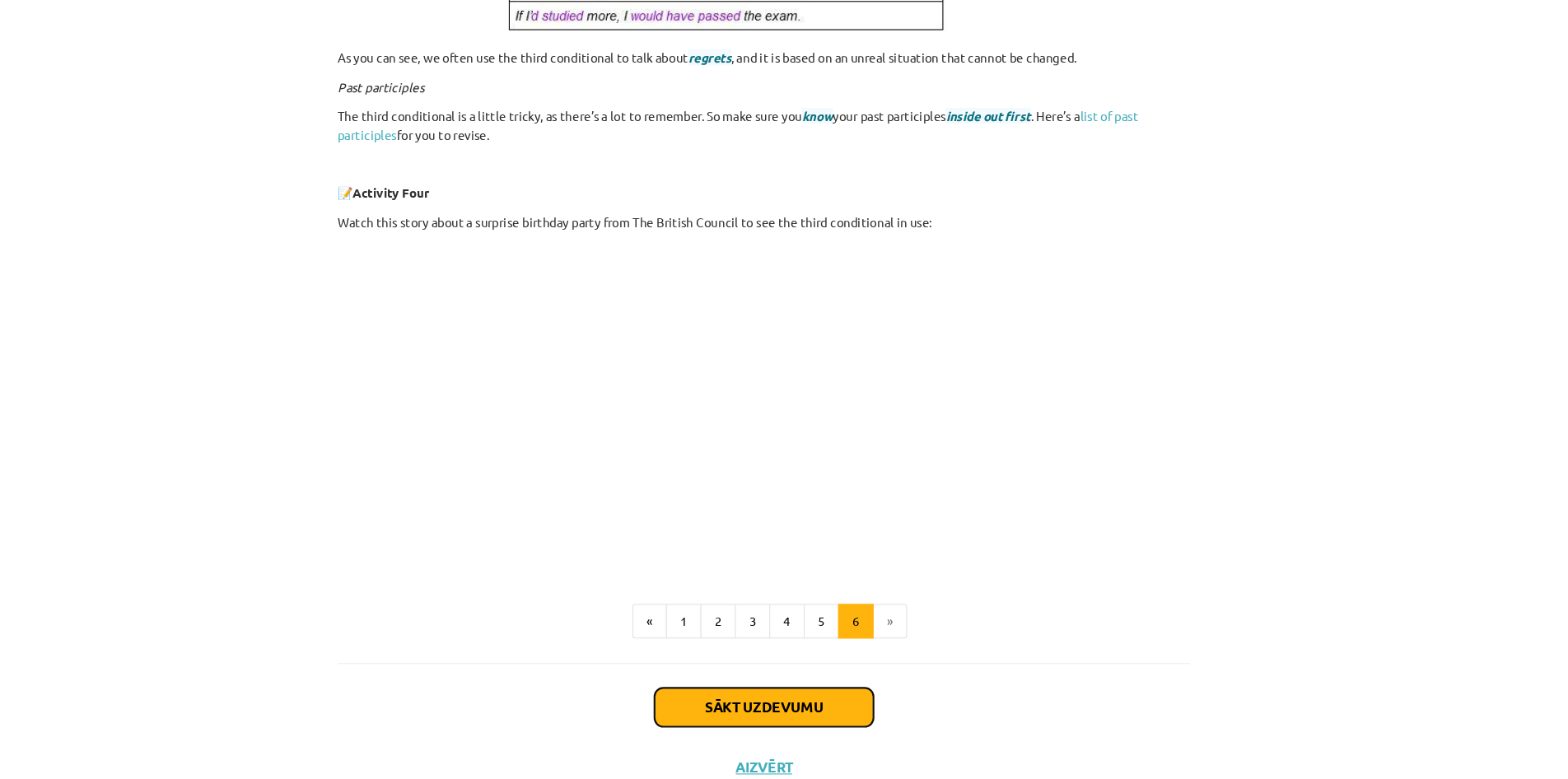
click at [816, 693] on button "Sākt uzdevumu" at bounding box center [783, 692] width 204 height 36
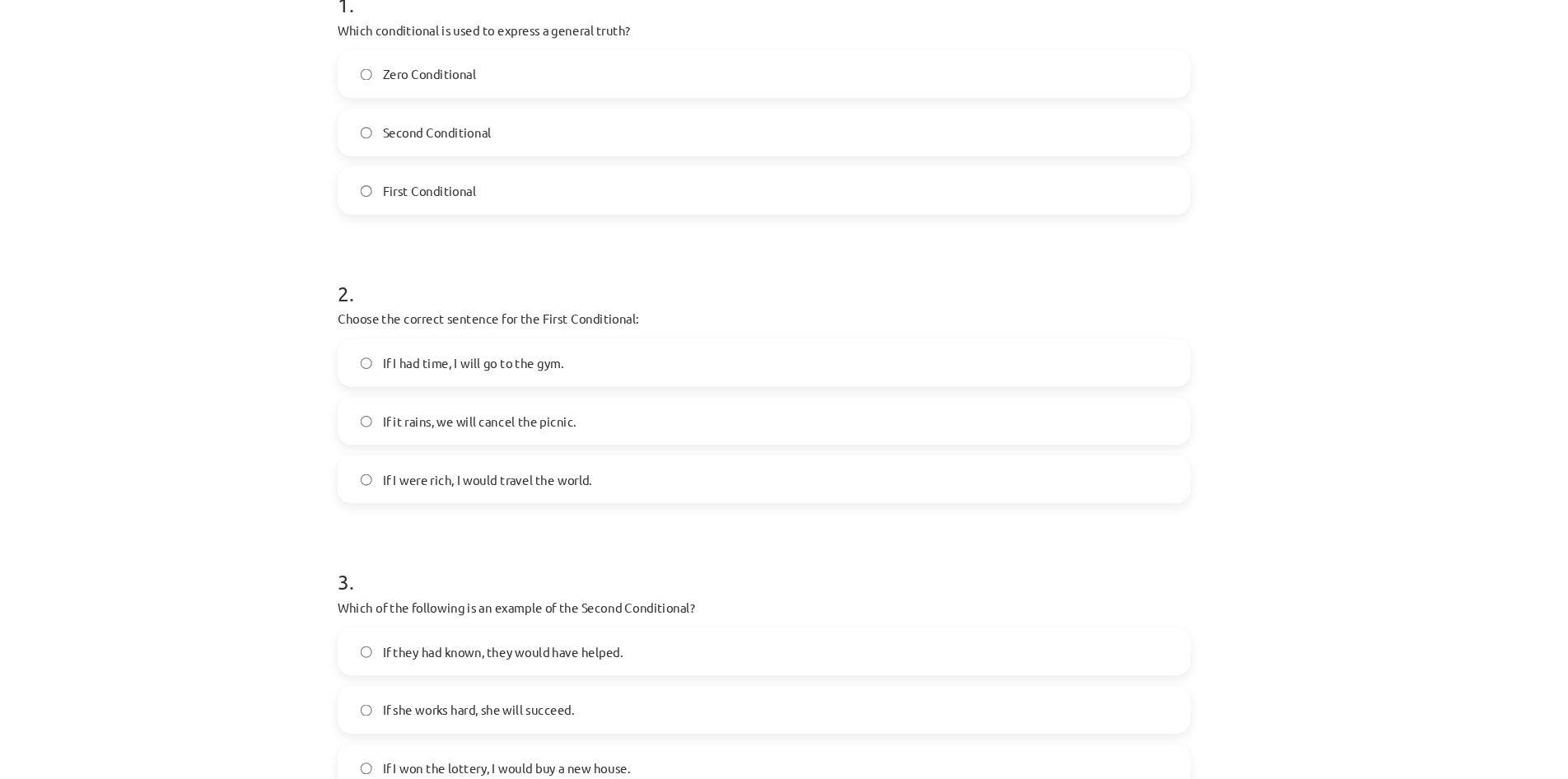
scroll to position [333, 0]
click at [405, 100] on label "Zero Conditional" at bounding box center [784, 100] width 792 height 41
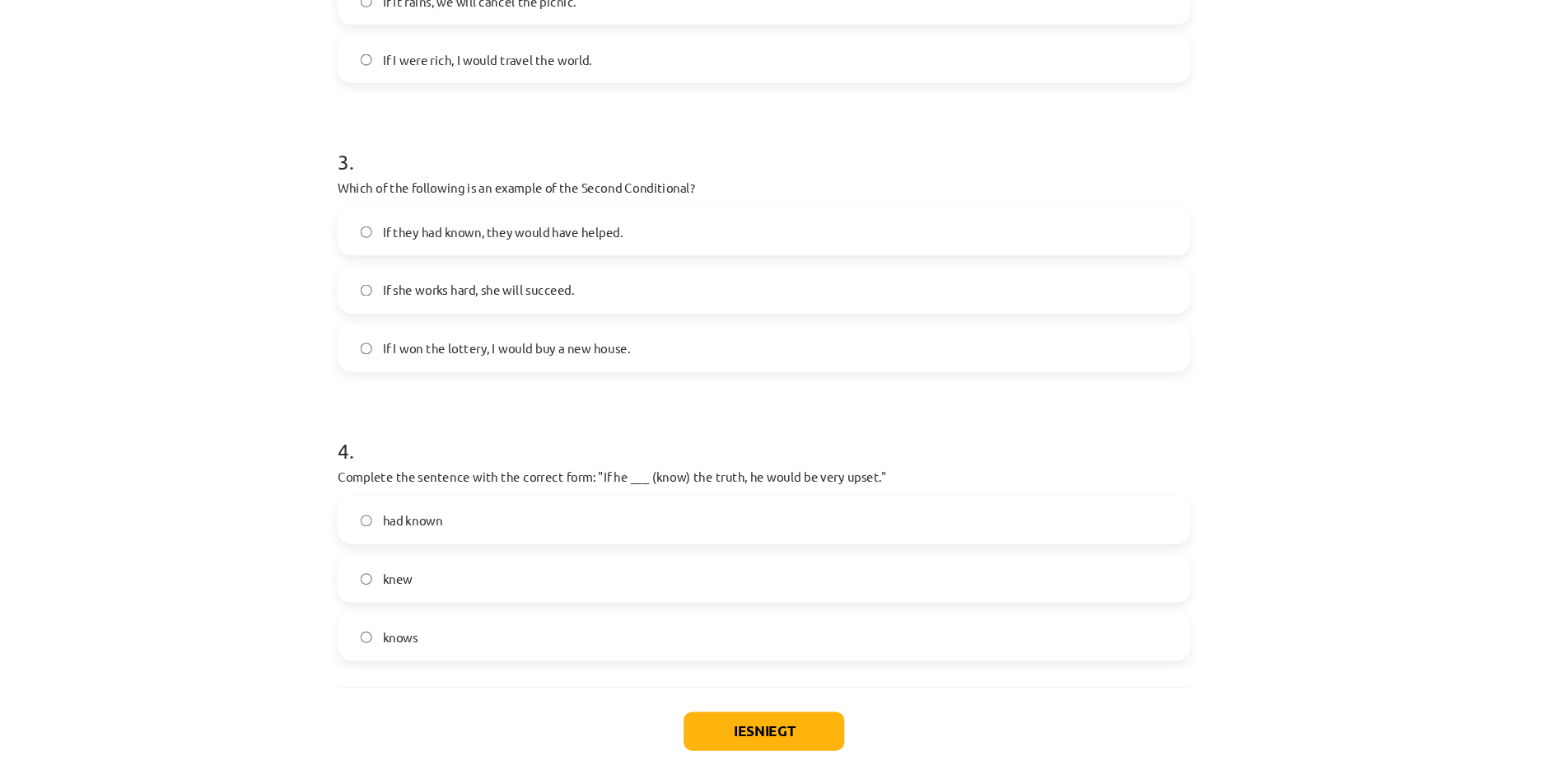
scroll to position [727, 0]
click at [415, 505] on label "had known" at bounding box center [784, 513] width 792 height 41
click at [414, 573] on label "knew" at bounding box center [784, 568] width 792 height 41
click at [740, 712] on button "Iesniegt" at bounding box center [783, 710] width 150 height 36
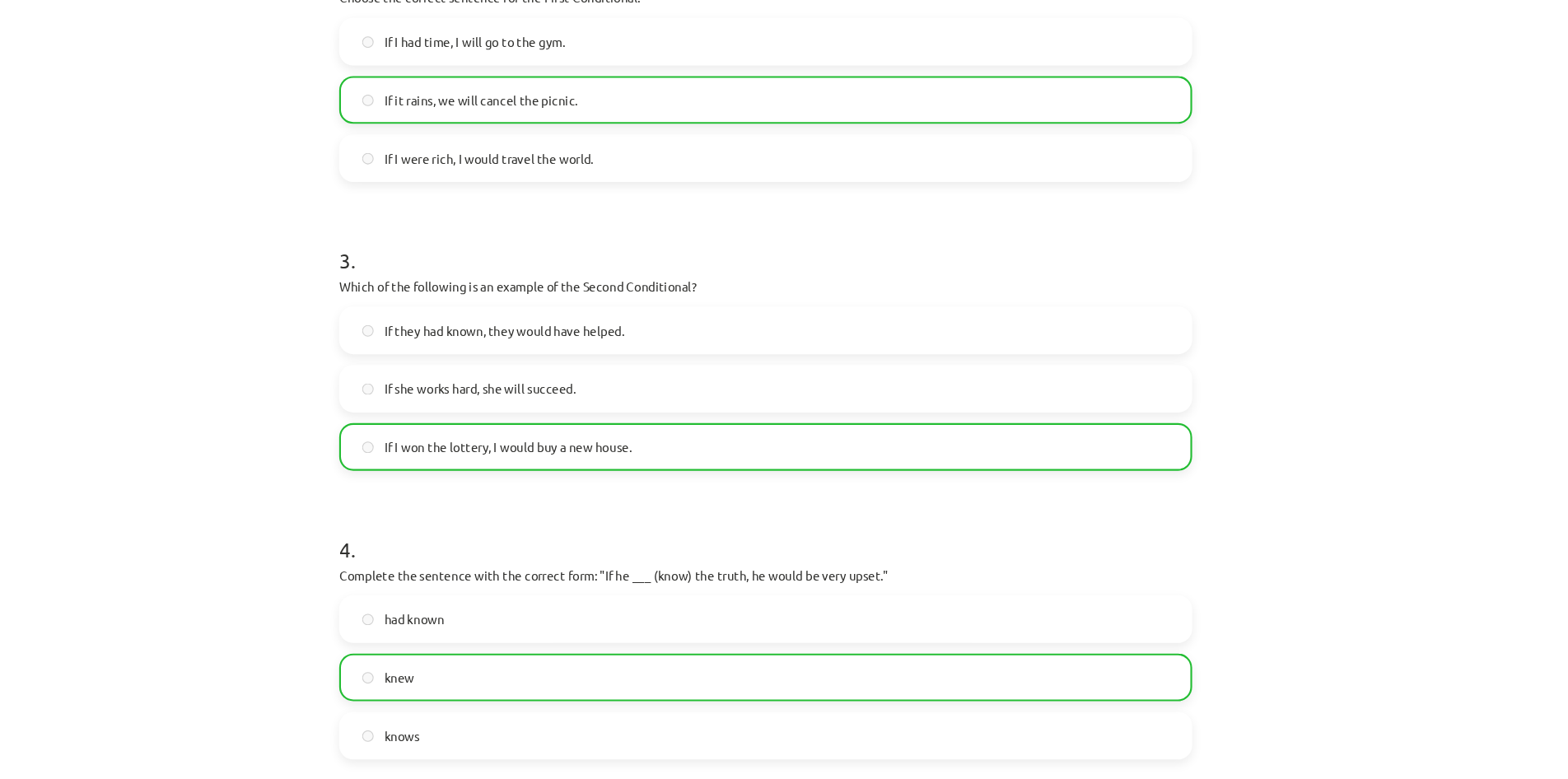
scroll to position [835, 0]
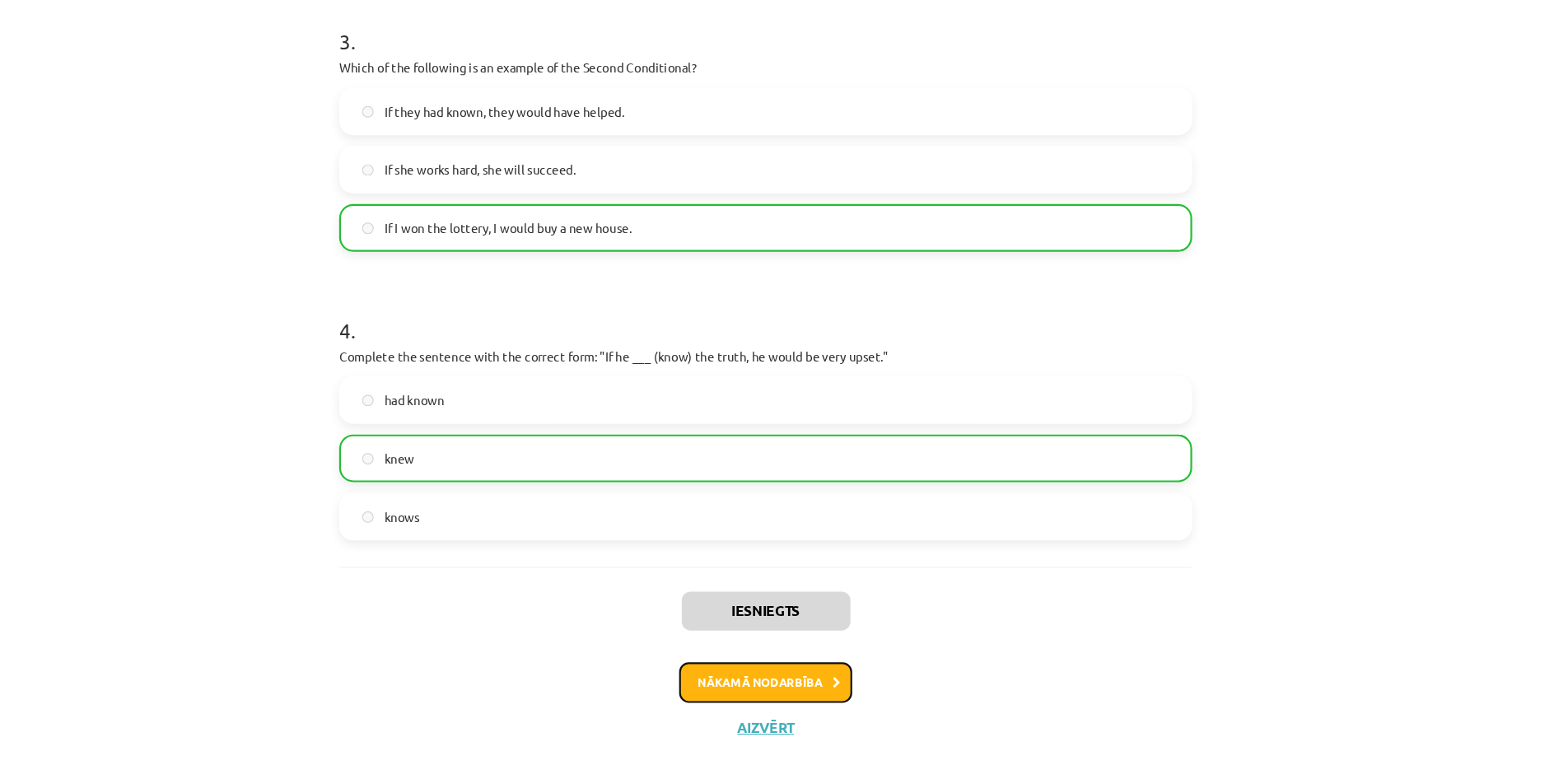
click at [826, 670] on button "Nākamā nodarbība" at bounding box center [784, 669] width 161 height 38
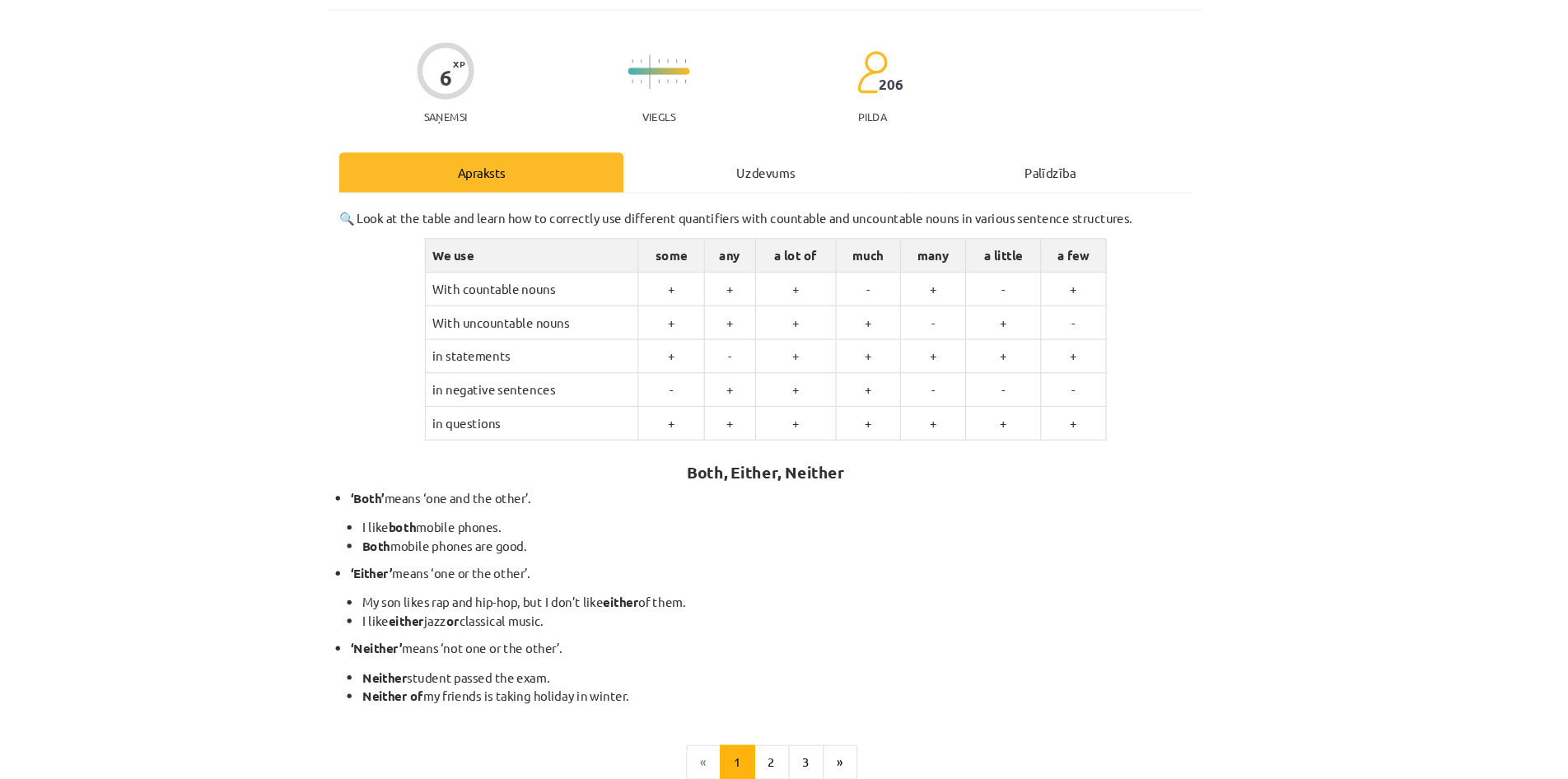
scroll to position [0, 0]
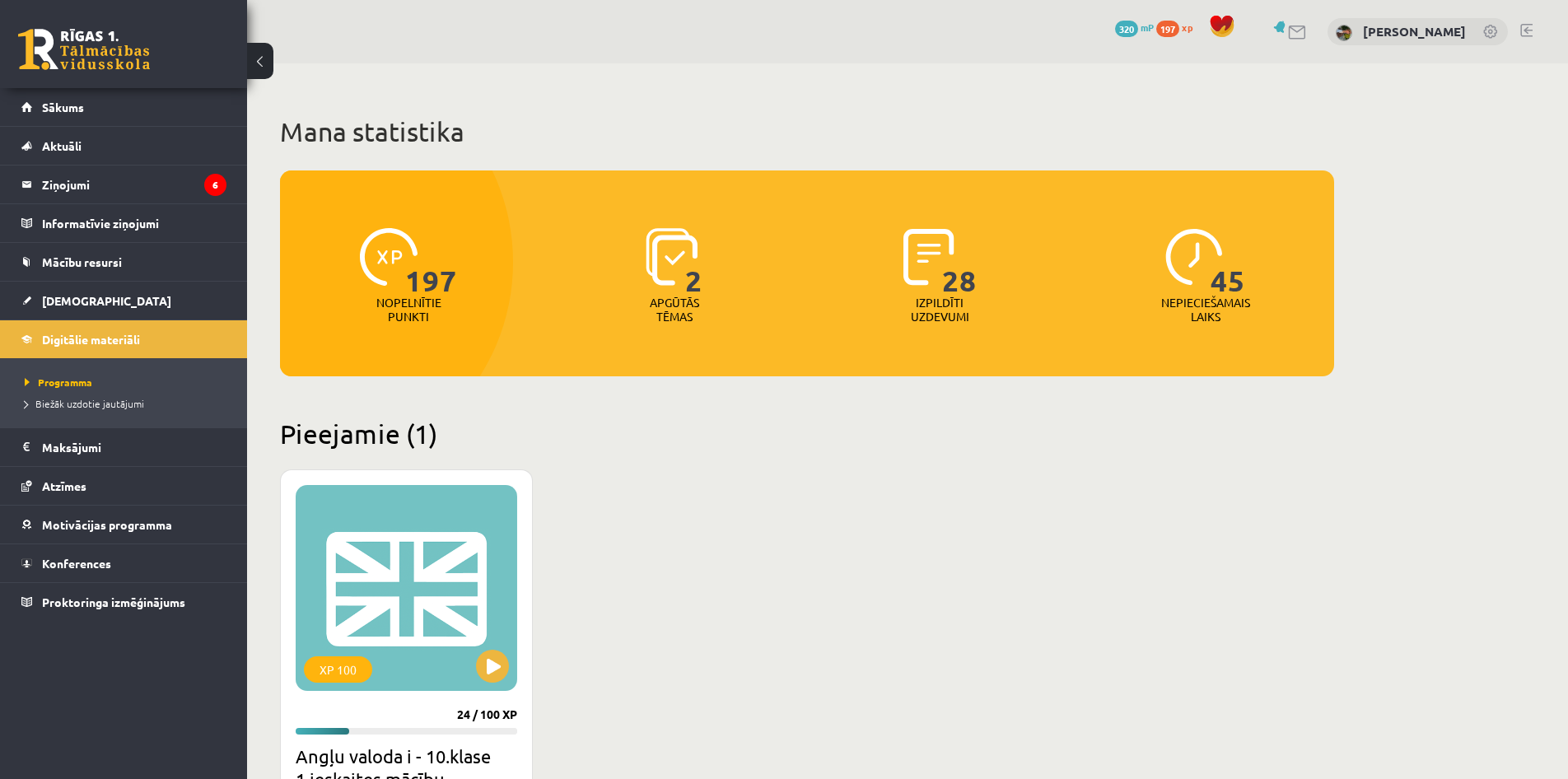
scroll to position [109, 0]
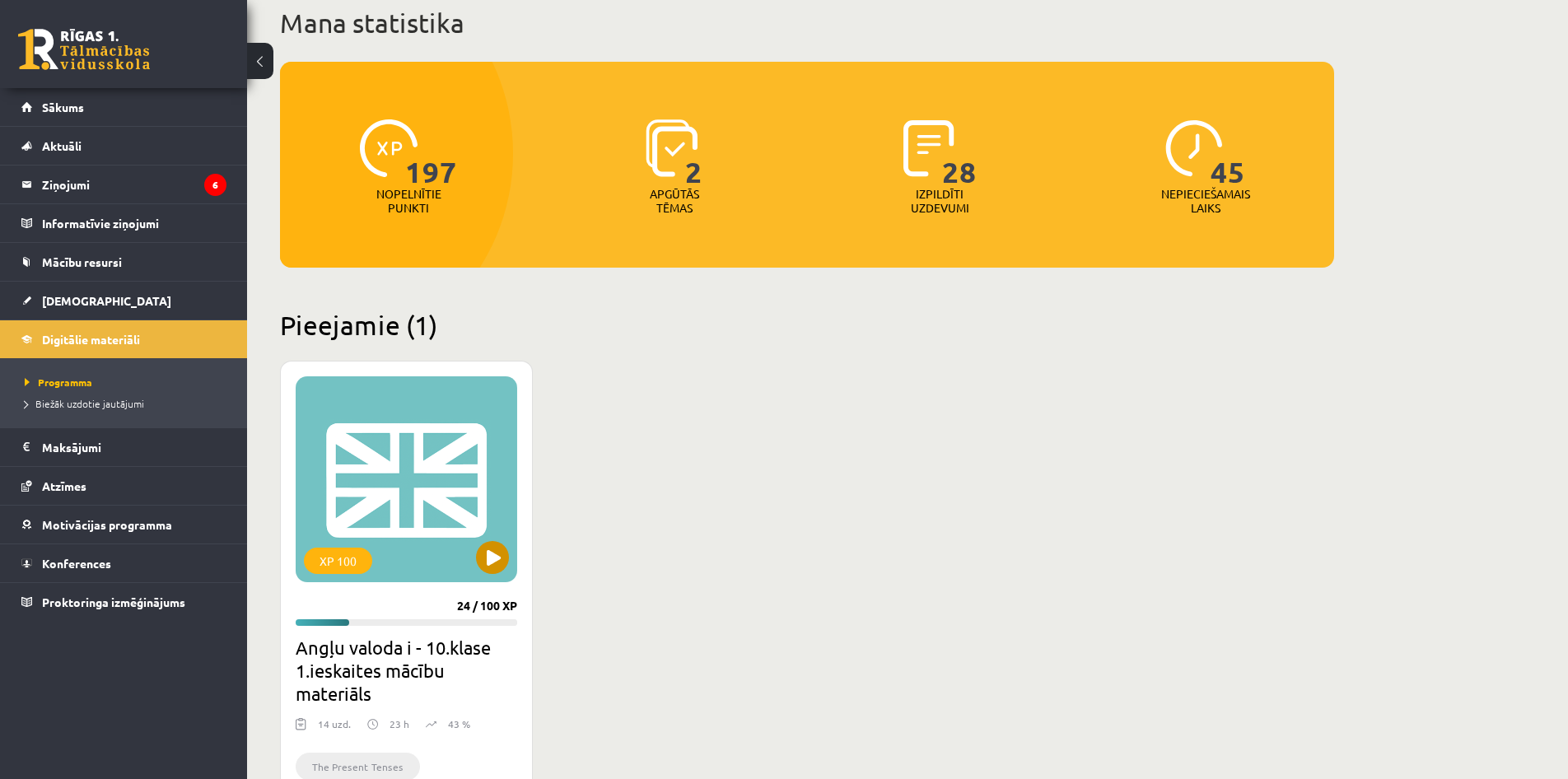
click at [431, 425] on div "XP 100" at bounding box center [405, 479] width 221 height 206
click at [500, 537] on div "XP 100" at bounding box center [405, 479] width 221 height 206
click at [434, 453] on div "XP 100" at bounding box center [405, 479] width 221 height 206
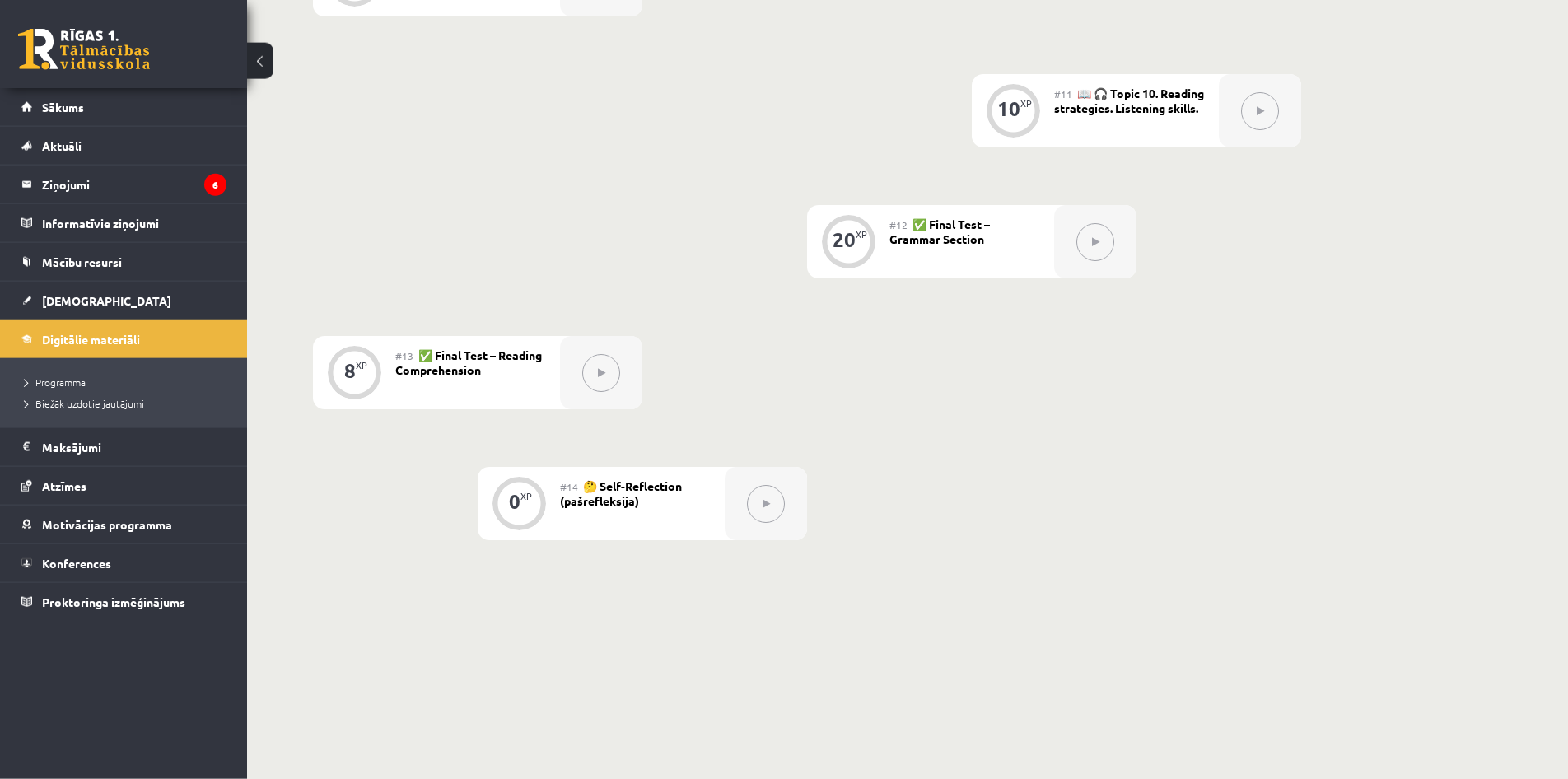
scroll to position [1749, 0]
